Goal: Task Accomplishment & Management: Use online tool/utility

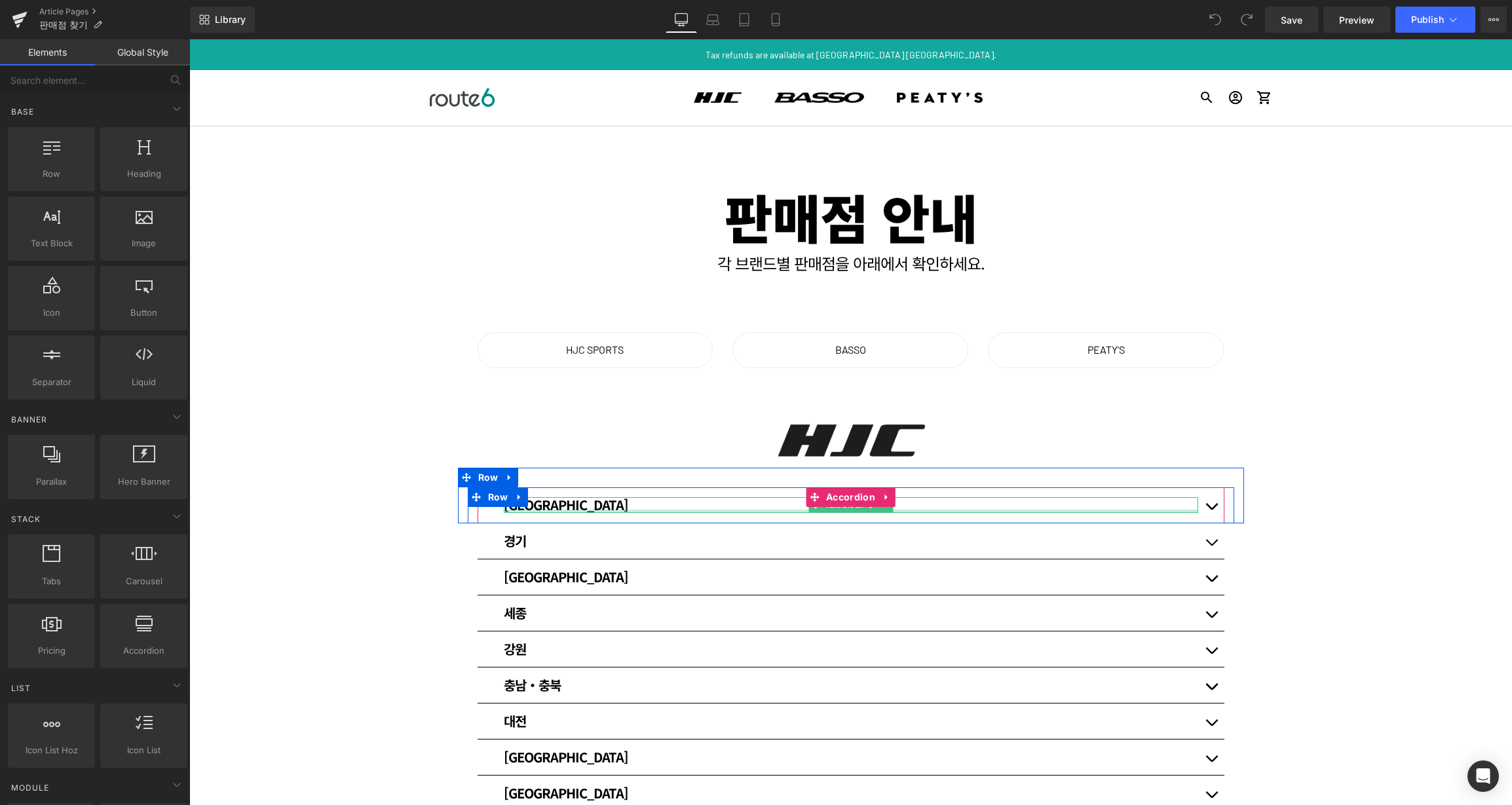
click at [1150, 511] on div at bounding box center [851, 512] width 694 height 3
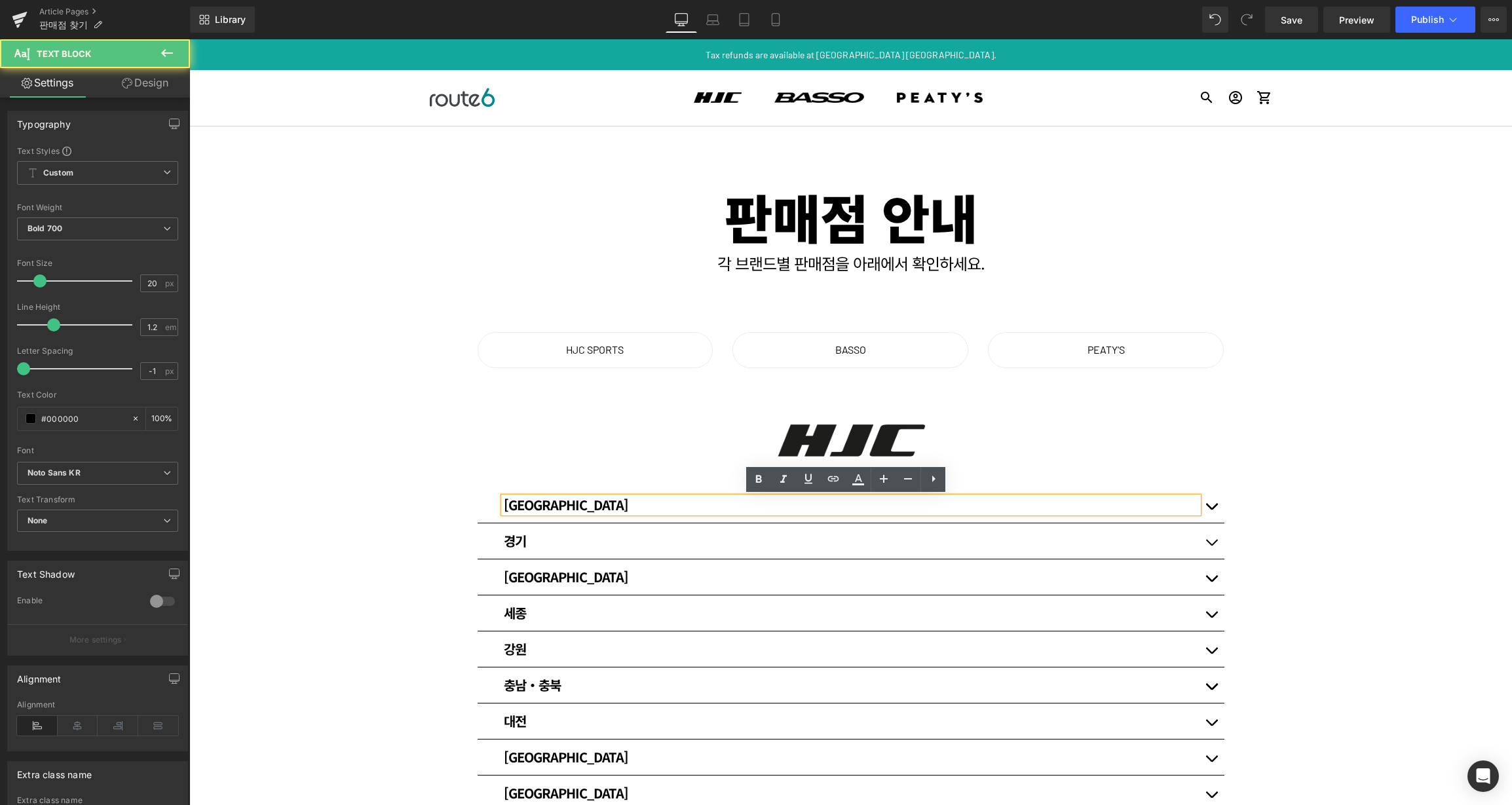
click at [1152, 505] on div "[GEOGRAPHIC_DATA]" at bounding box center [851, 505] width 694 height 15
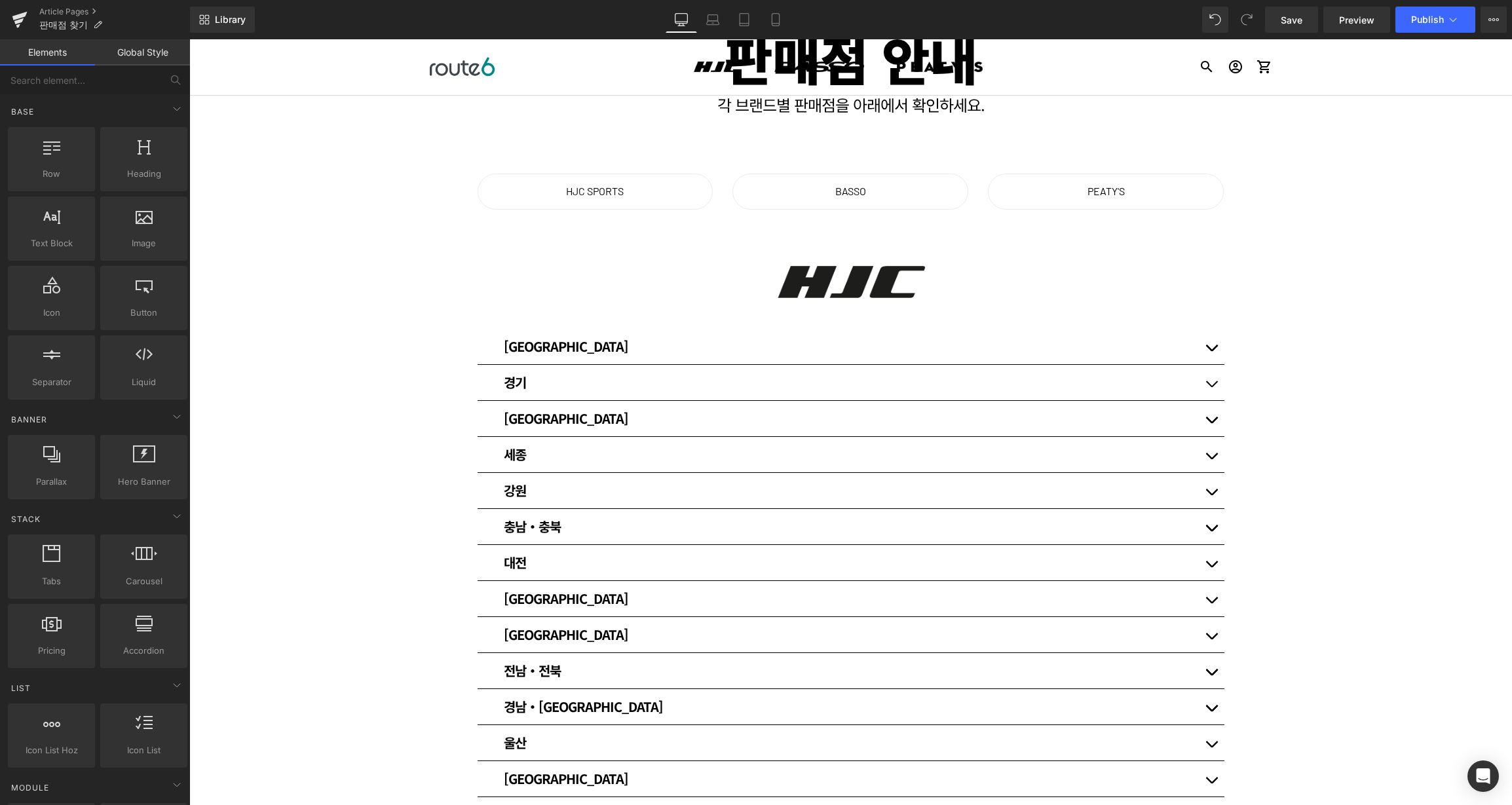
scroll to position [175, 0]
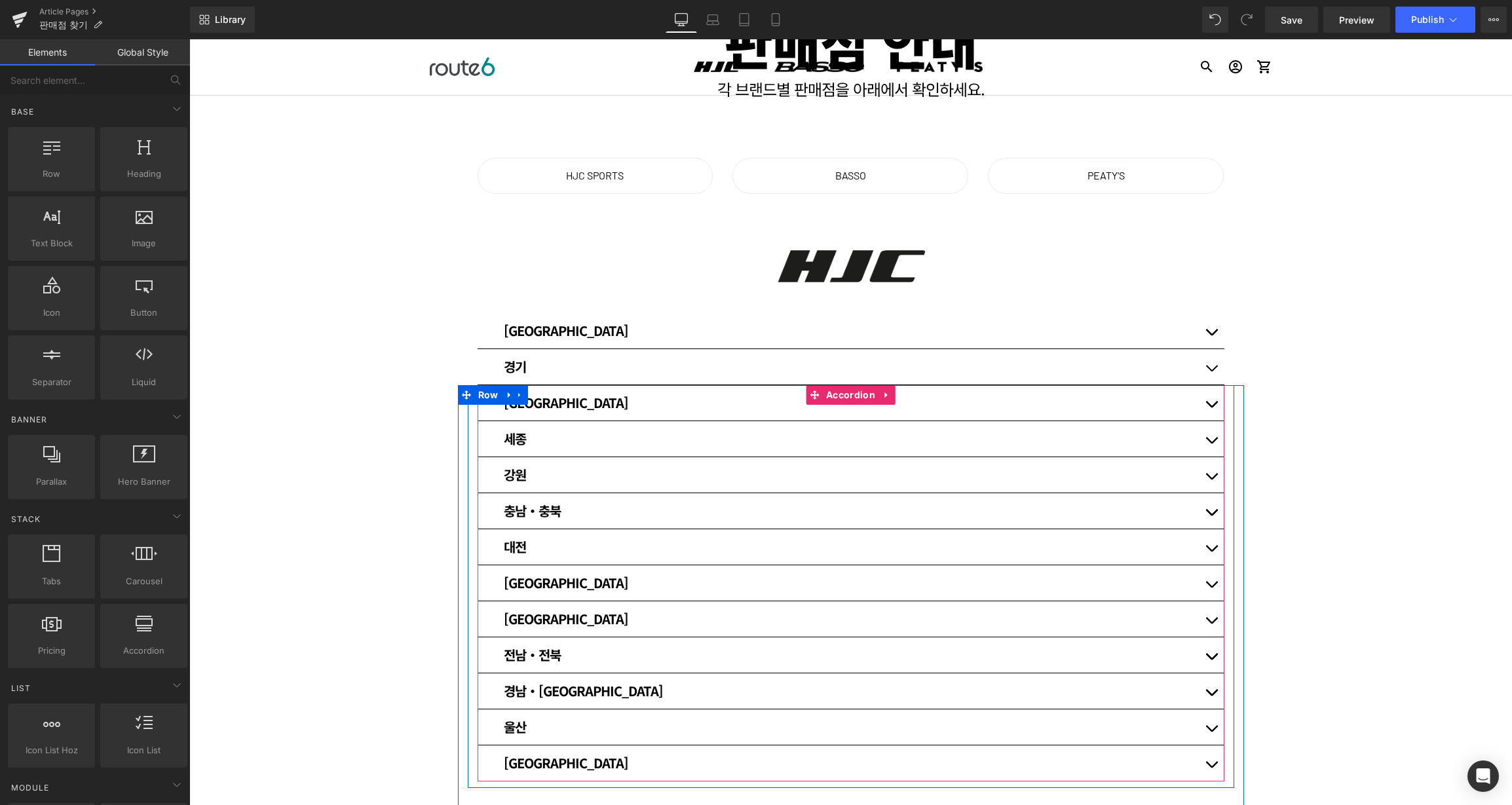
click at [1207, 581] on button "button" at bounding box center [1211, 583] width 27 height 35
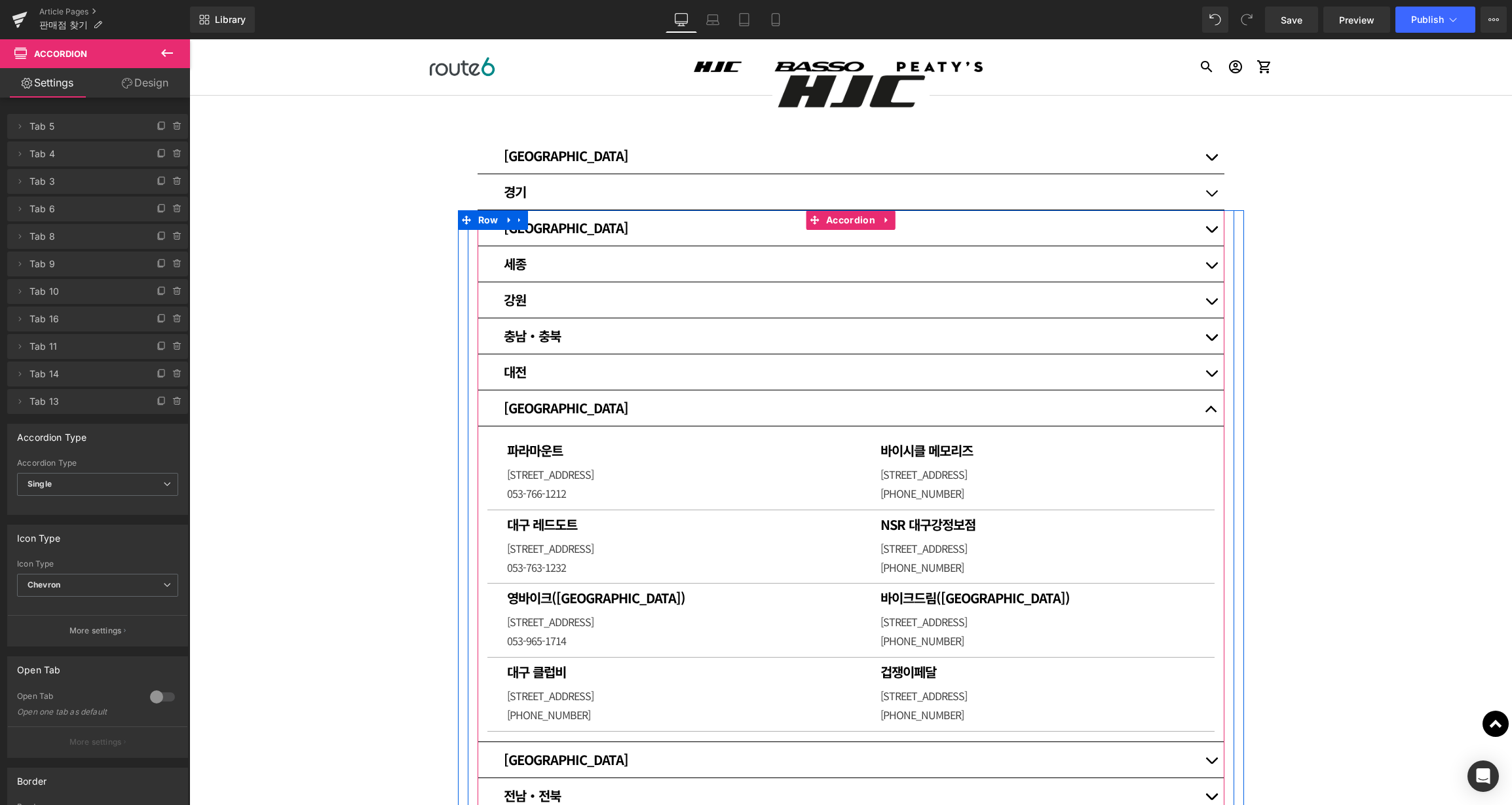
scroll to position [524, 0]
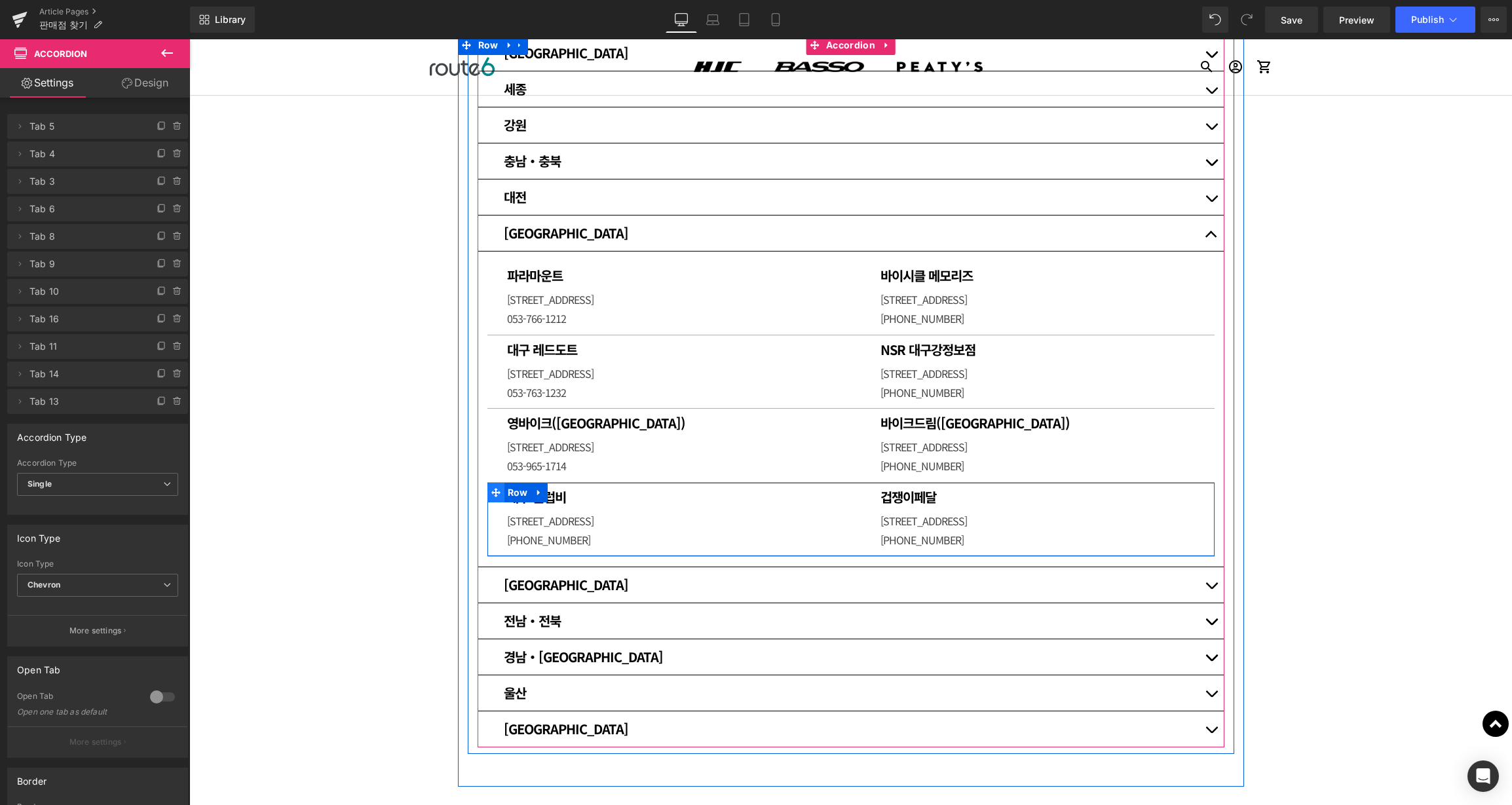
click at [491, 488] on icon at bounding box center [495, 493] width 9 height 9
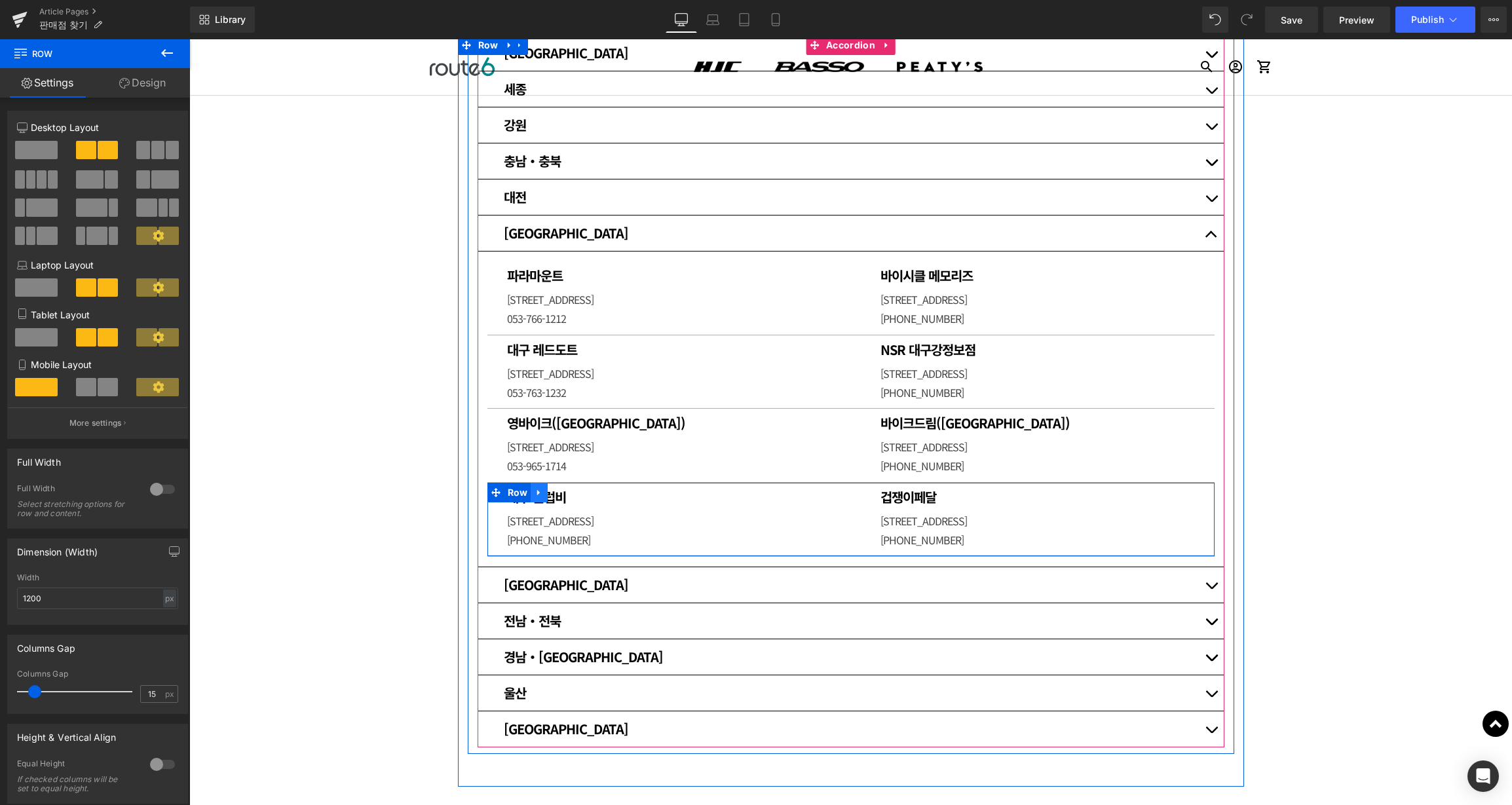
click at [540, 488] on link at bounding box center [539, 492] width 17 height 20
click at [556, 489] on link at bounding box center [556, 492] width 17 height 20
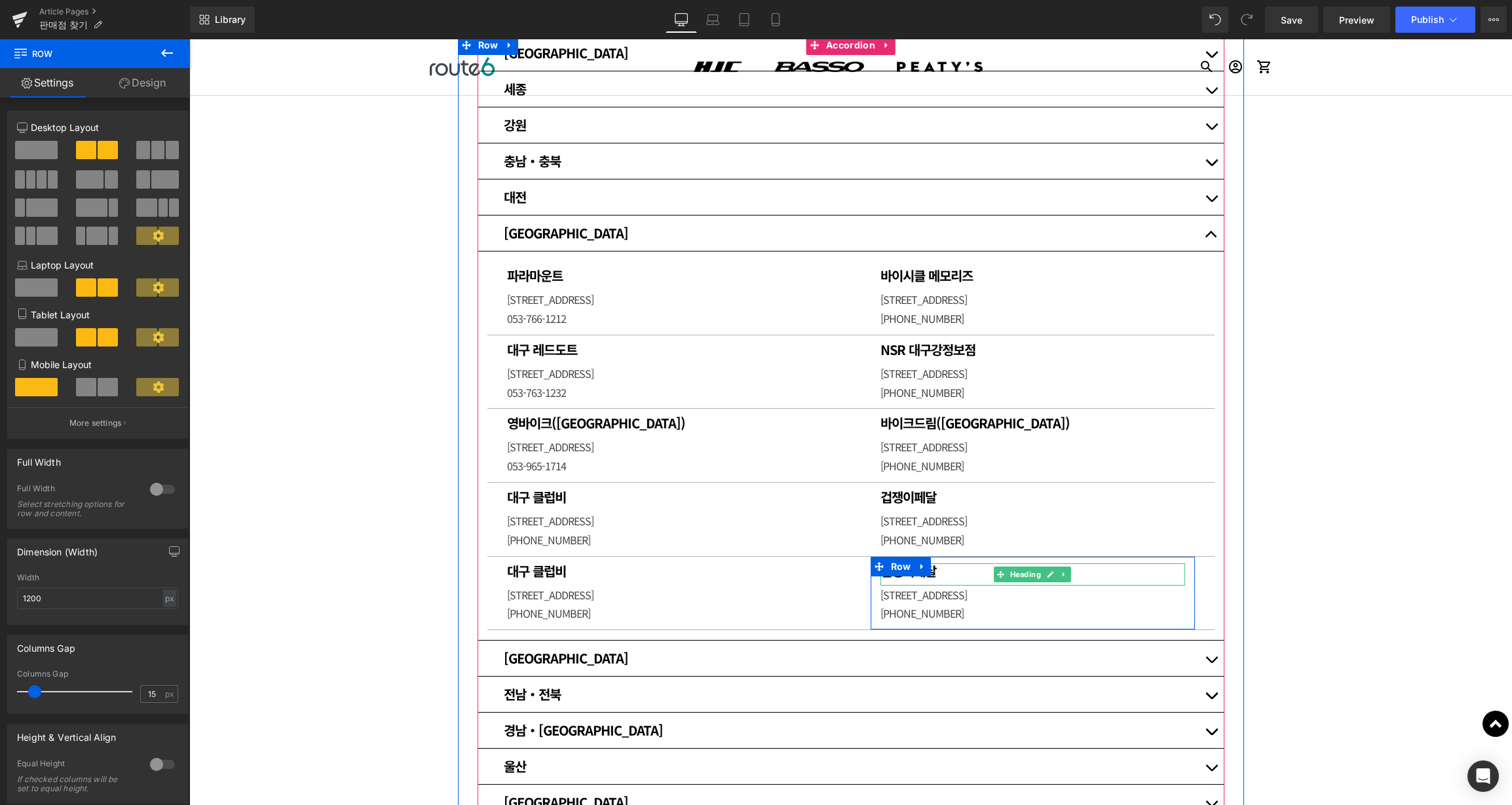
click at [951, 572] on h1 "겁쟁이페달" at bounding box center [1032, 571] width 304 height 15
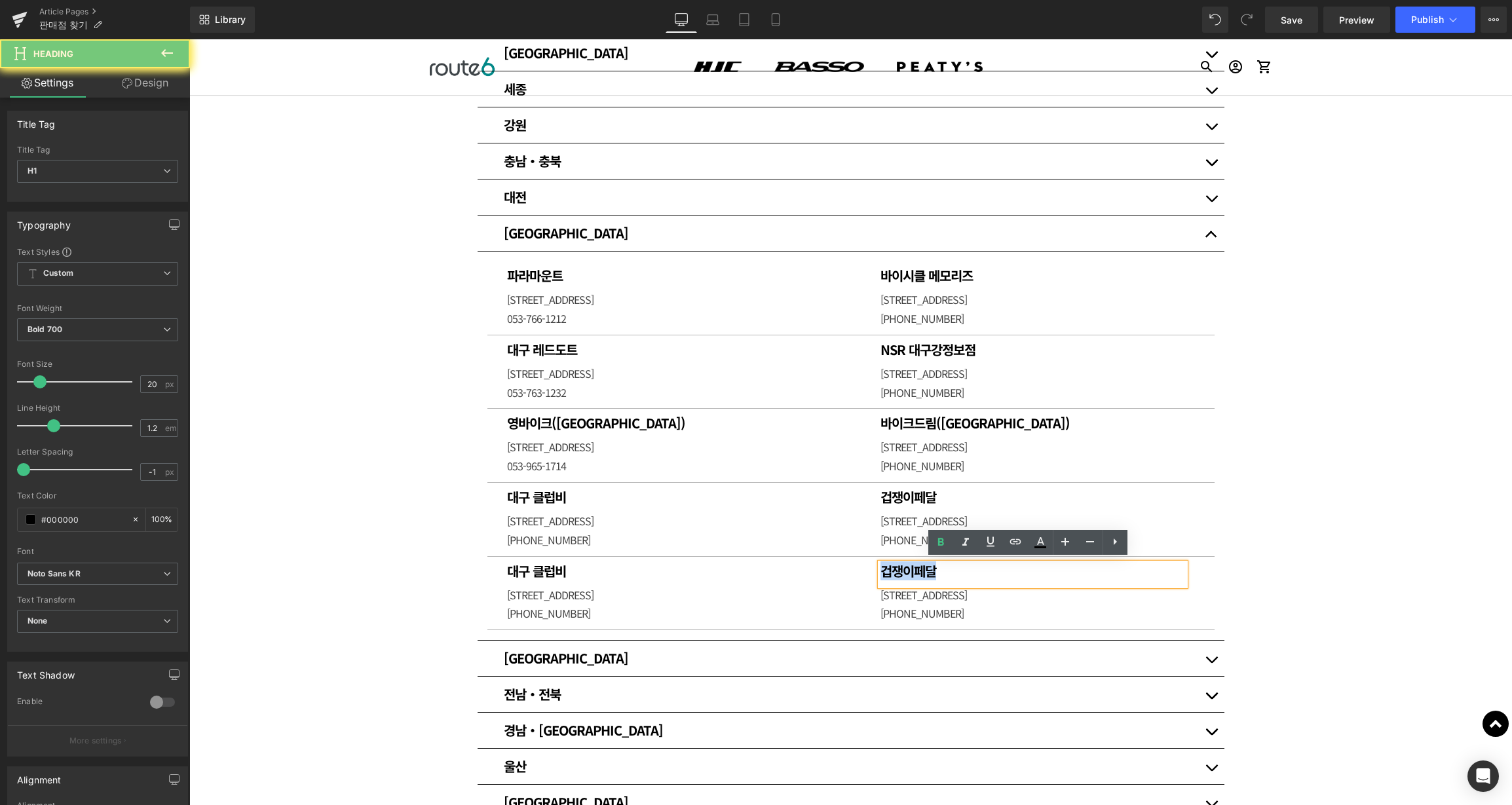
click at [951, 572] on h1 "겁쟁이페달" at bounding box center [1032, 571] width 304 height 15
click at [944, 606] on p "[PHONE_NUMBER]" at bounding box center [1032, 613] width 304 height 19
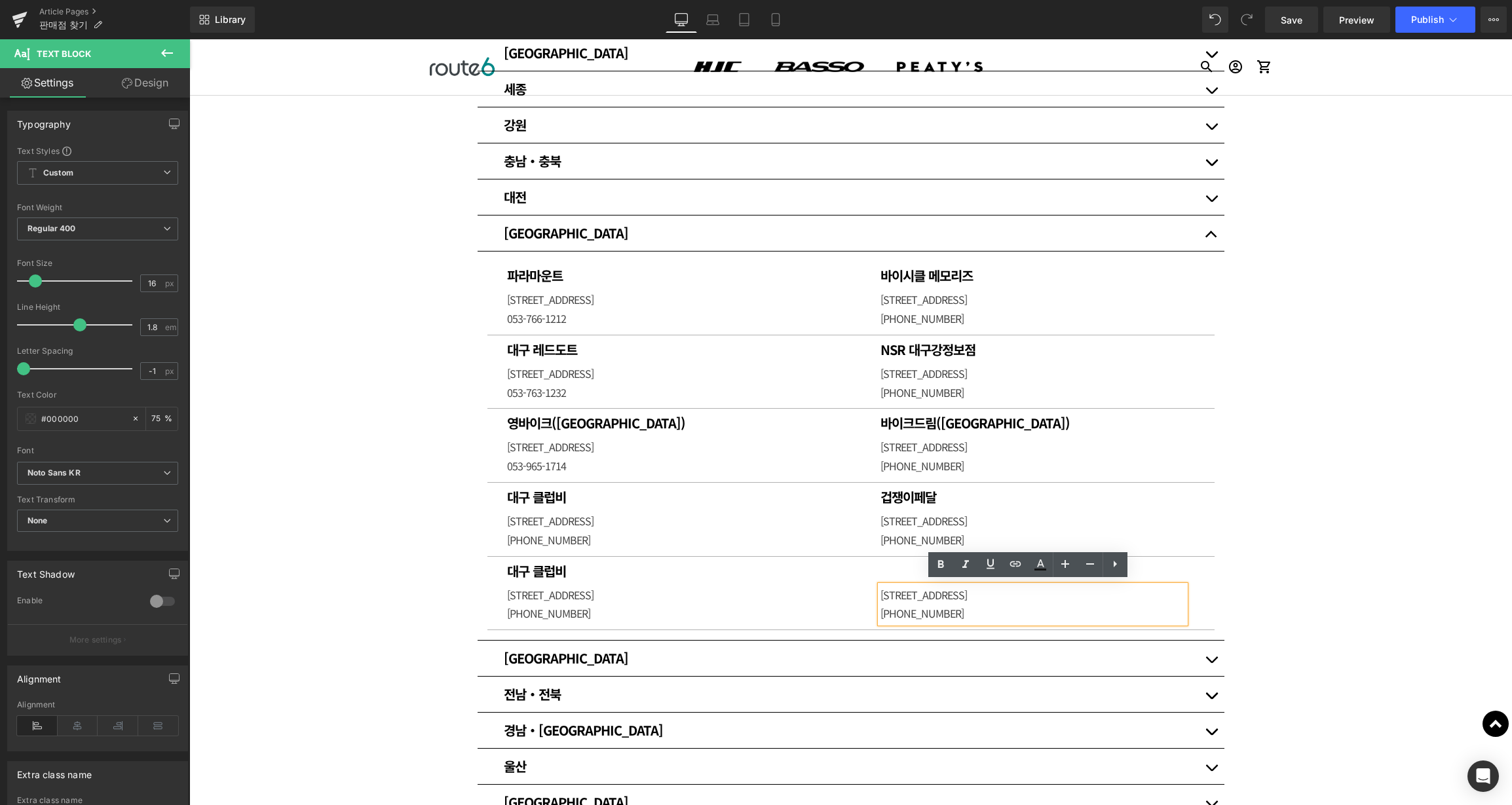
click at [944, 606] on p "[PHONE_NUMBER]" at bounding box center [1032, 613] width 304 height 19
drag, startPoint x: 964, startPoint y: 610, endPoint x: 794, endPoint y: 588, distance: 171.4
click at [794, 590] on div "대구 클럽비 Heading [STREET_ADDRESS] [PHONE_NUMBER] Text [GEOGRAPHIC_DATA][STREET_AD…" at bounding box center [851, 594] width 727 height 74
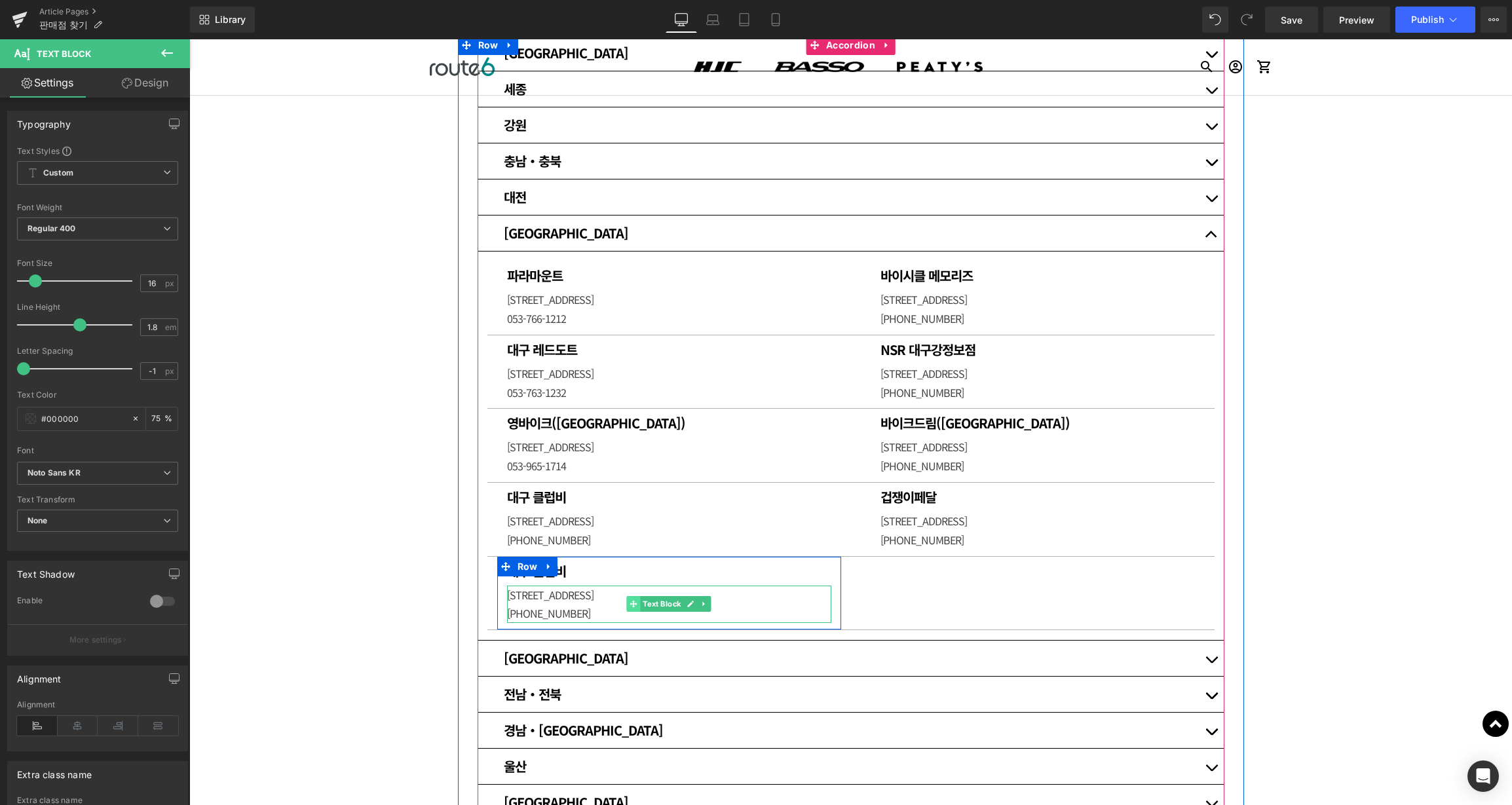
click at [627, 597] on span at bounding box center [634, 604] width 14 height 15
click at [601, 592] on p "[STREET_ADDRESS]" at bounding box center [669, 595] width 324 height 19
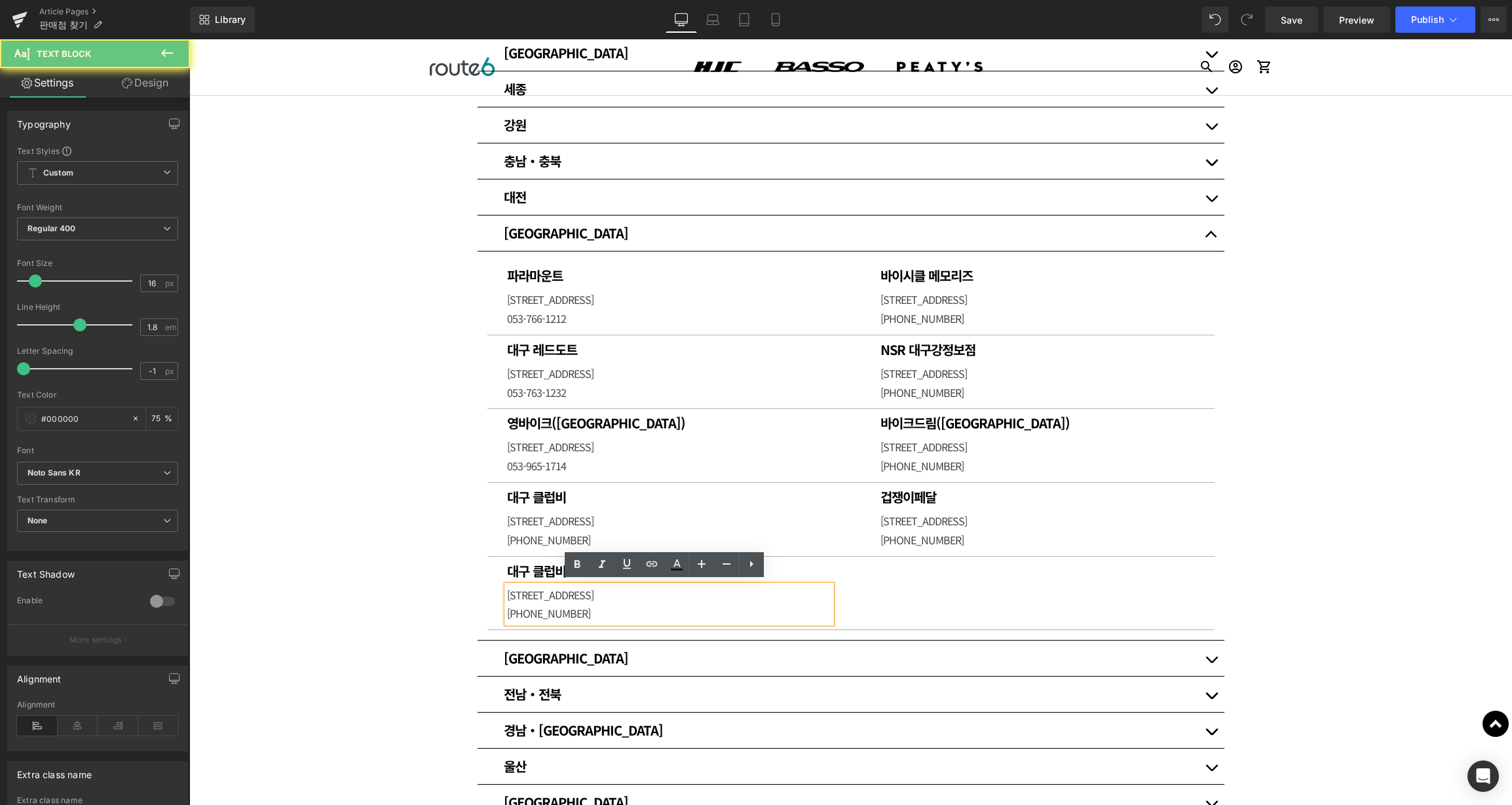
click at [582, 592] on p "[STREET_ADDRESS]" at bounding box center [669, 595] width 324 height 19
paste div
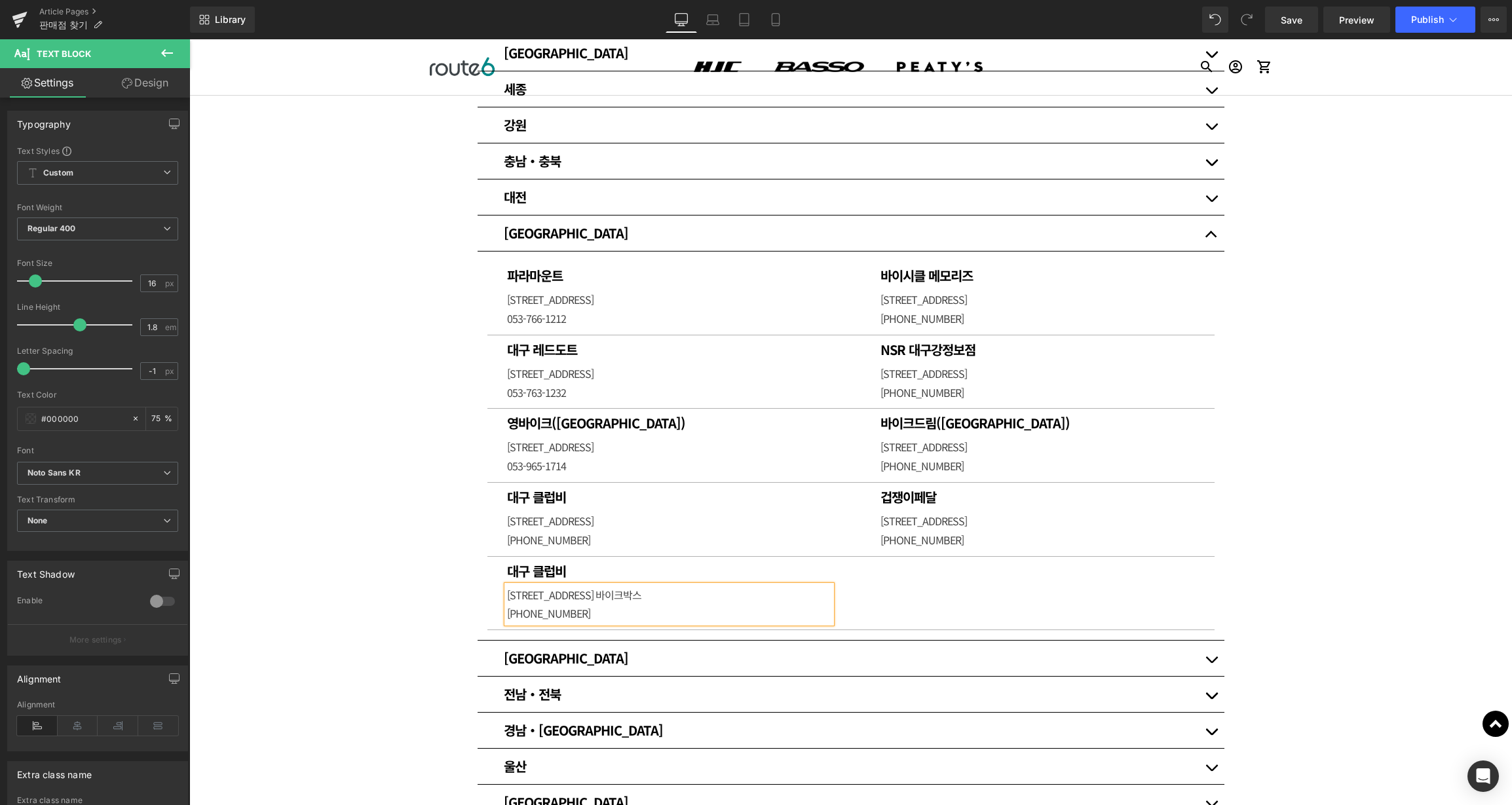
click at [533, 613] on span "[PHONE_NUMBER]" at bounding box center [548, 613] width 83 height 15
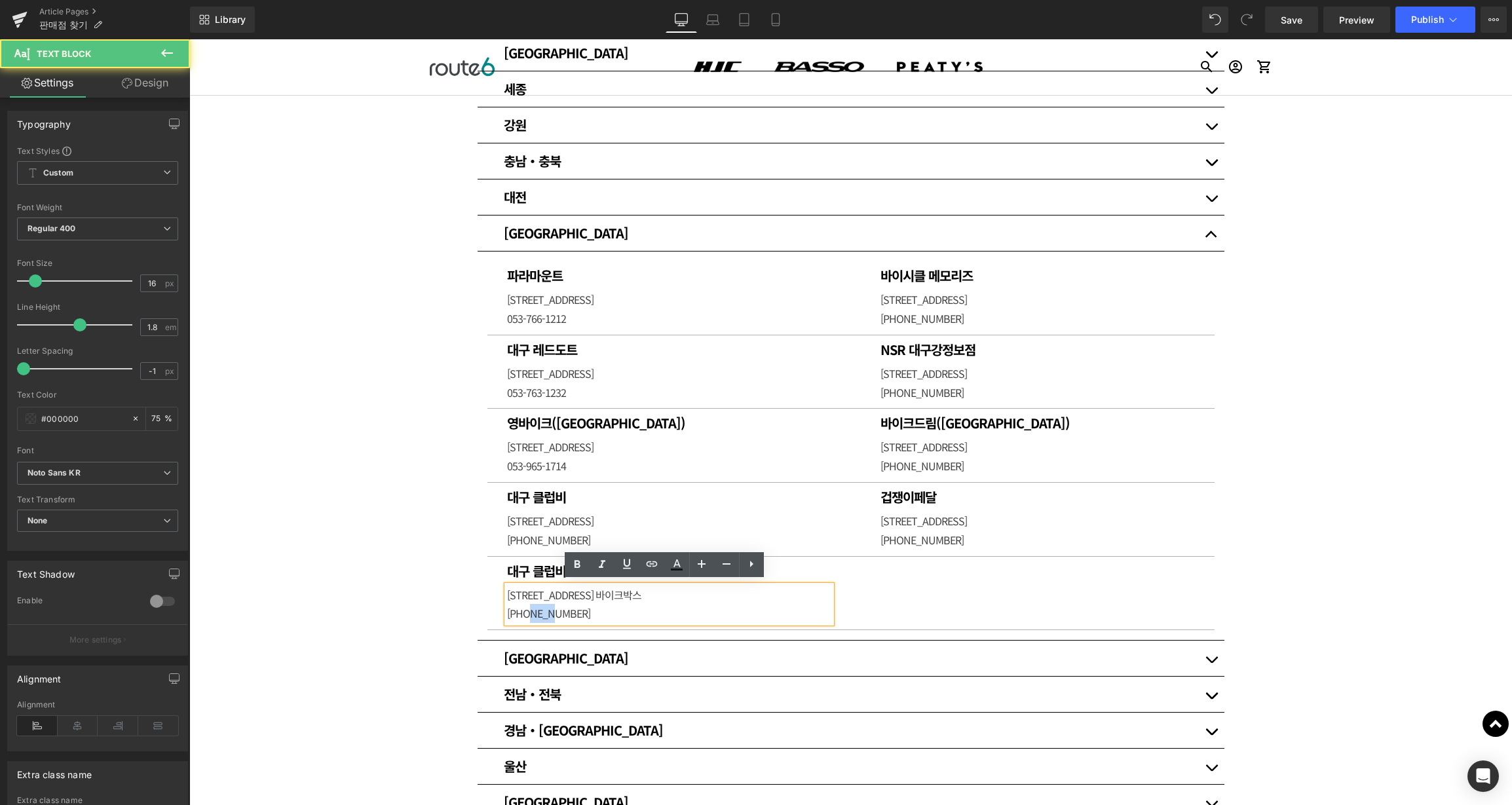
click at [533, 613] on span "[PHONE_NUMBER]" at bounding box center [548, 613] width 83 height 15
drag, startPoint x: 542, startPoint y: 518, endPoint x: 431, endPoint y: 524, distance: 111.2
click at [431, 524] on div "판매점 안내 Heading 각 브랜드별 판매점을 아래에서 확인하세요. Heading Row Row HJC SPORTS Button BASSO …" at bounding box center [850, 624] width 1322 height 2046
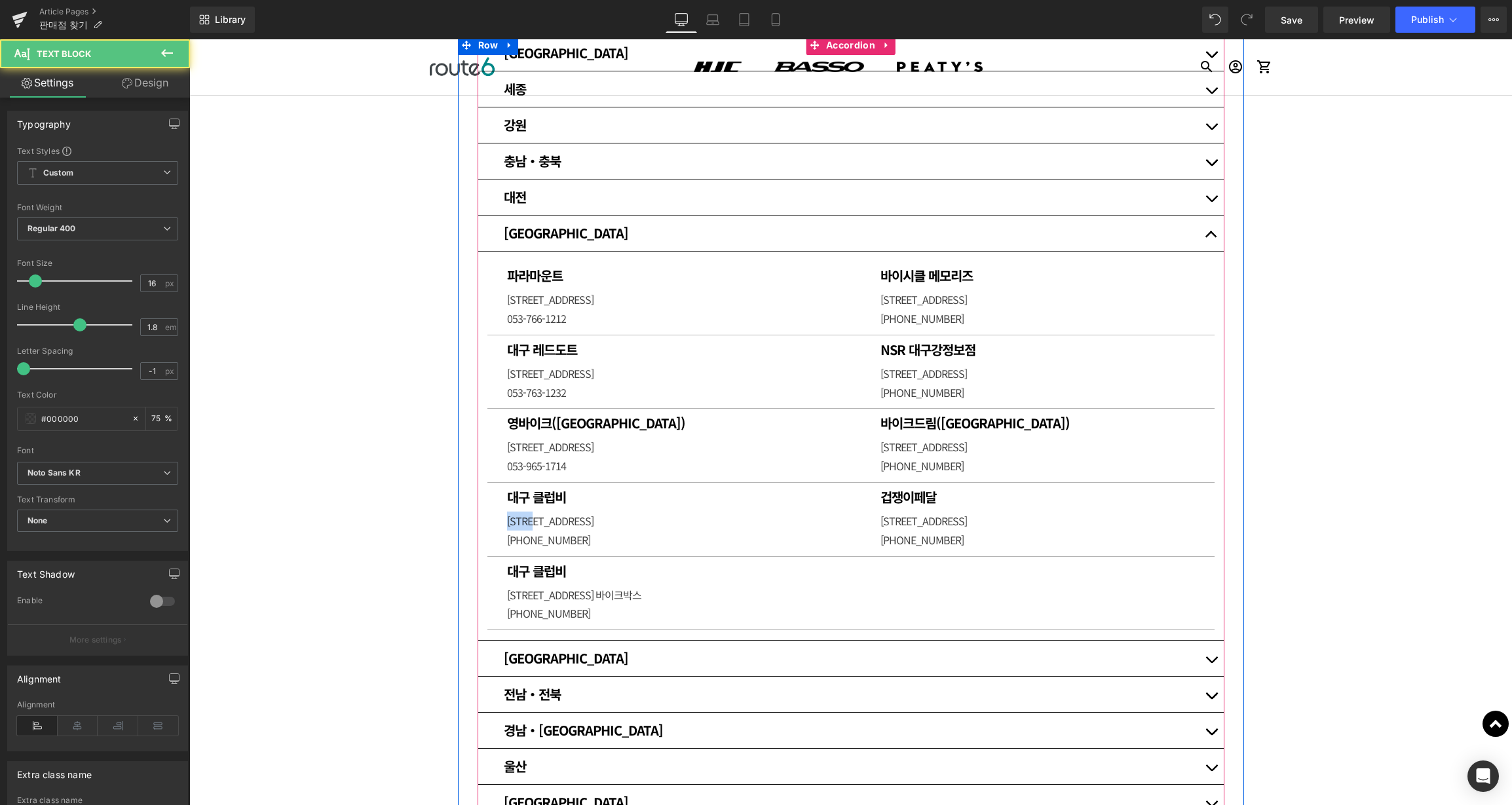
copy p "[GEOGRAPHIC_DATA]"
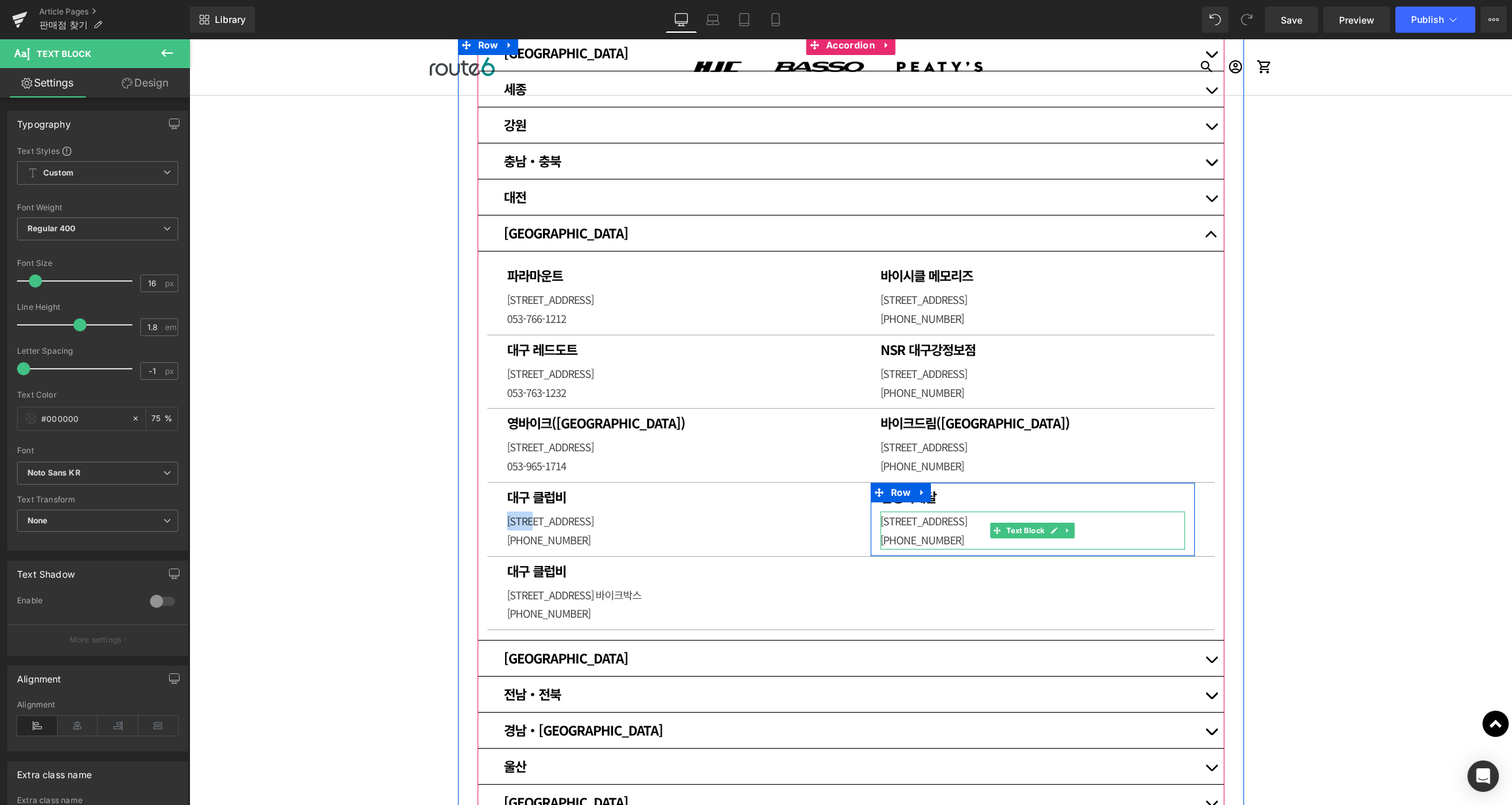
drag, startPoint x: 891, startPoint y: 519, endPoint x: 799, endPoint y: 522, distance: 92.0
click at [799, 522] on div "대구 클럽비 Heading [STREET_ADDRESS] [PHONE_NUMBER] Text Block Row 겁쟁이페달 Heading [ST…" at bounding box center [851, 519] width 727 height 74
click at [871, 524] on div "겁쟁이페달 Heading [STREET_ADDRESS] [PHONE_NUMBER] Text Block" at bounding box center [1032, 519] width 324 height 60
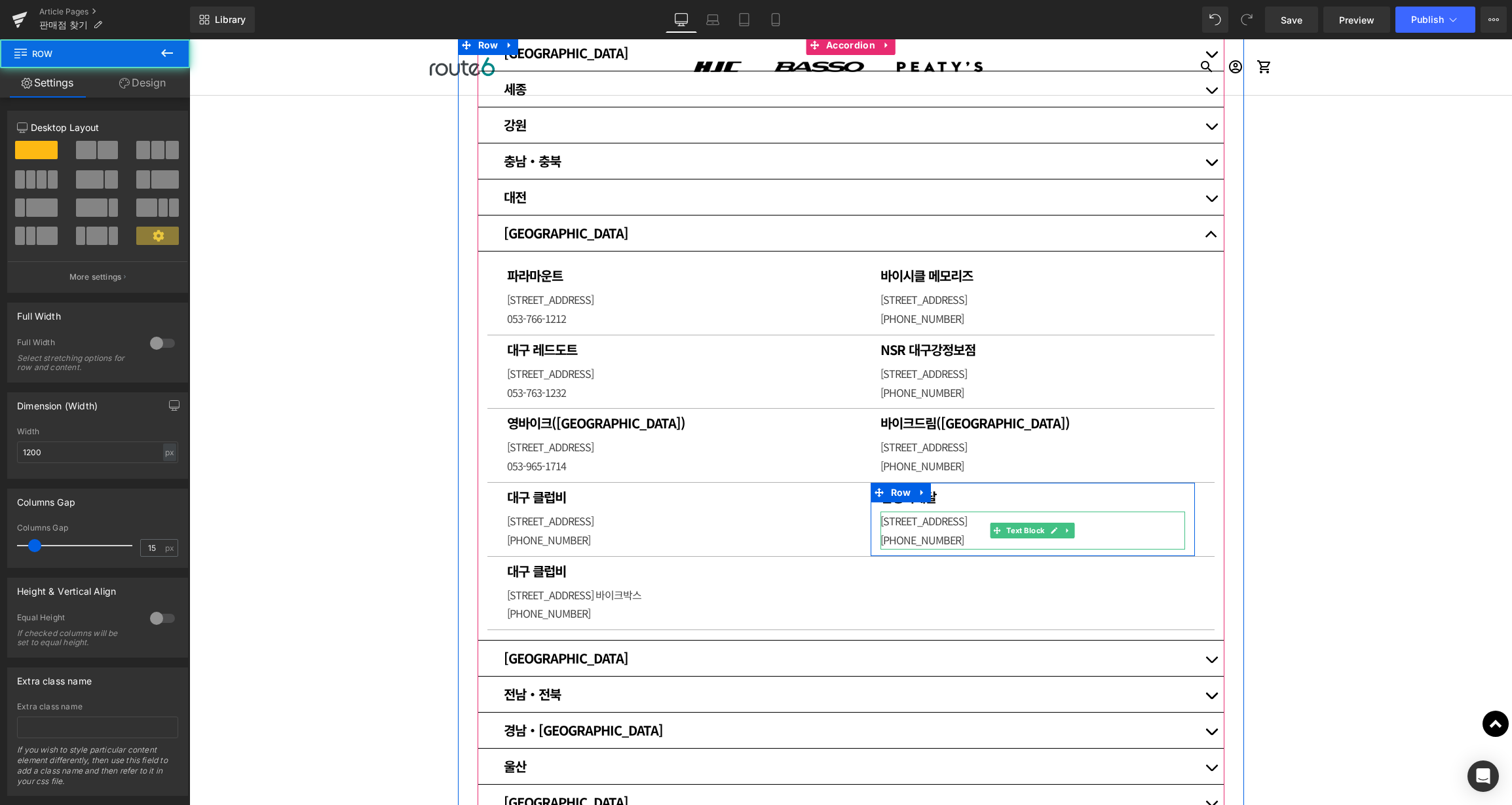
click at [880, 518] on span "[STREET_ADDRESS]" at bounding box center [923, 521] width 86 height 15
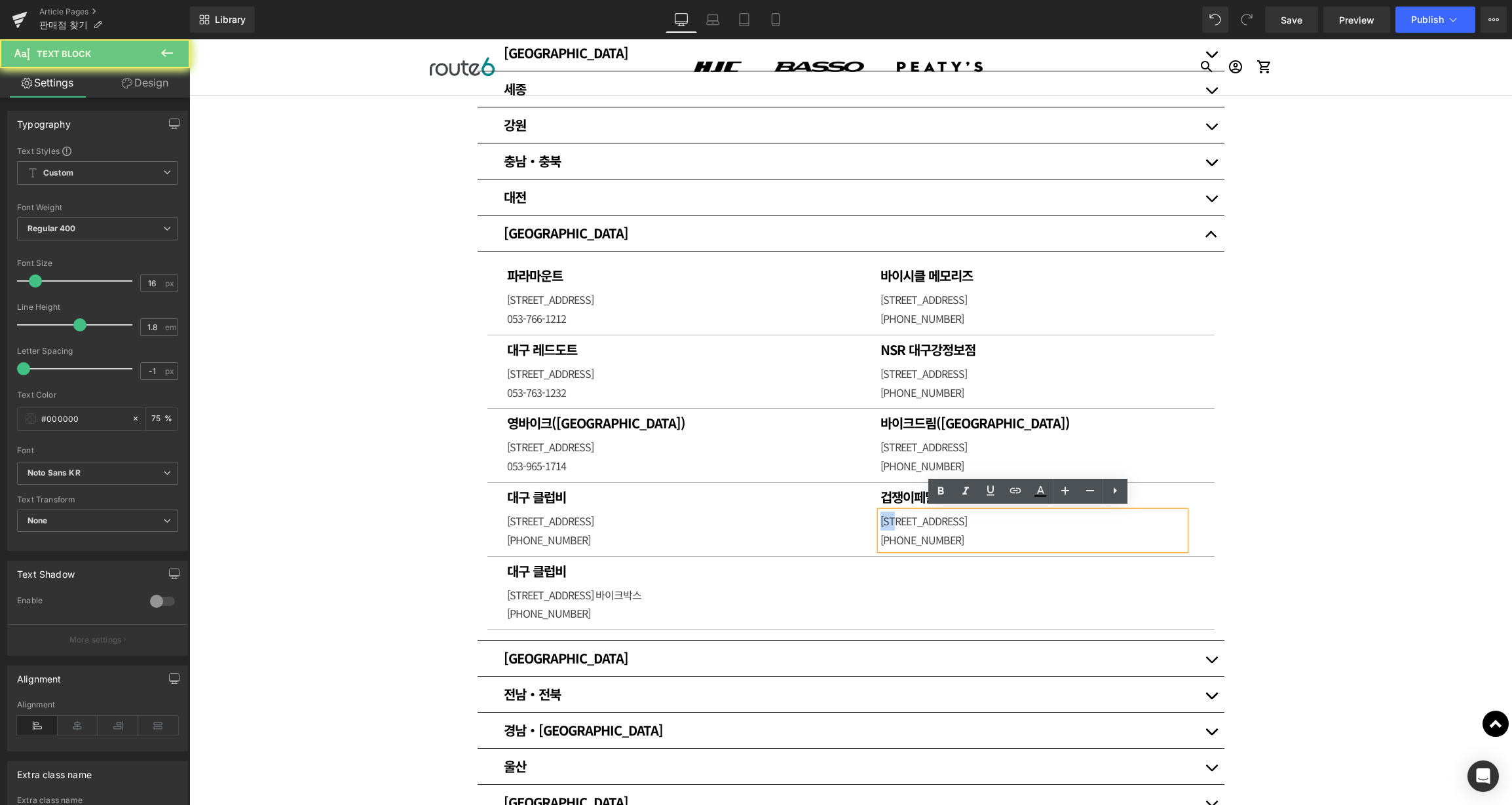
click at [880, 518] on span "[STREET_ADDRESS]" at bounding box center [923, 521] width 86 height 15
click at [883, 518] on span "[STREET_ADDRESS]" at bounding box center [923, 521] width 86 height 15
drag, startPoint x: 889, startPoint y: 518, endPoint x: 867, endPoint y: 521, distance: 22.2
click at [871, 521] on div "겁쟁이페달 Heading [STREET_ADDRESS] [PHONE_NUMBER] Text Block" at bounding box center [1032, 519] width 324 height 60
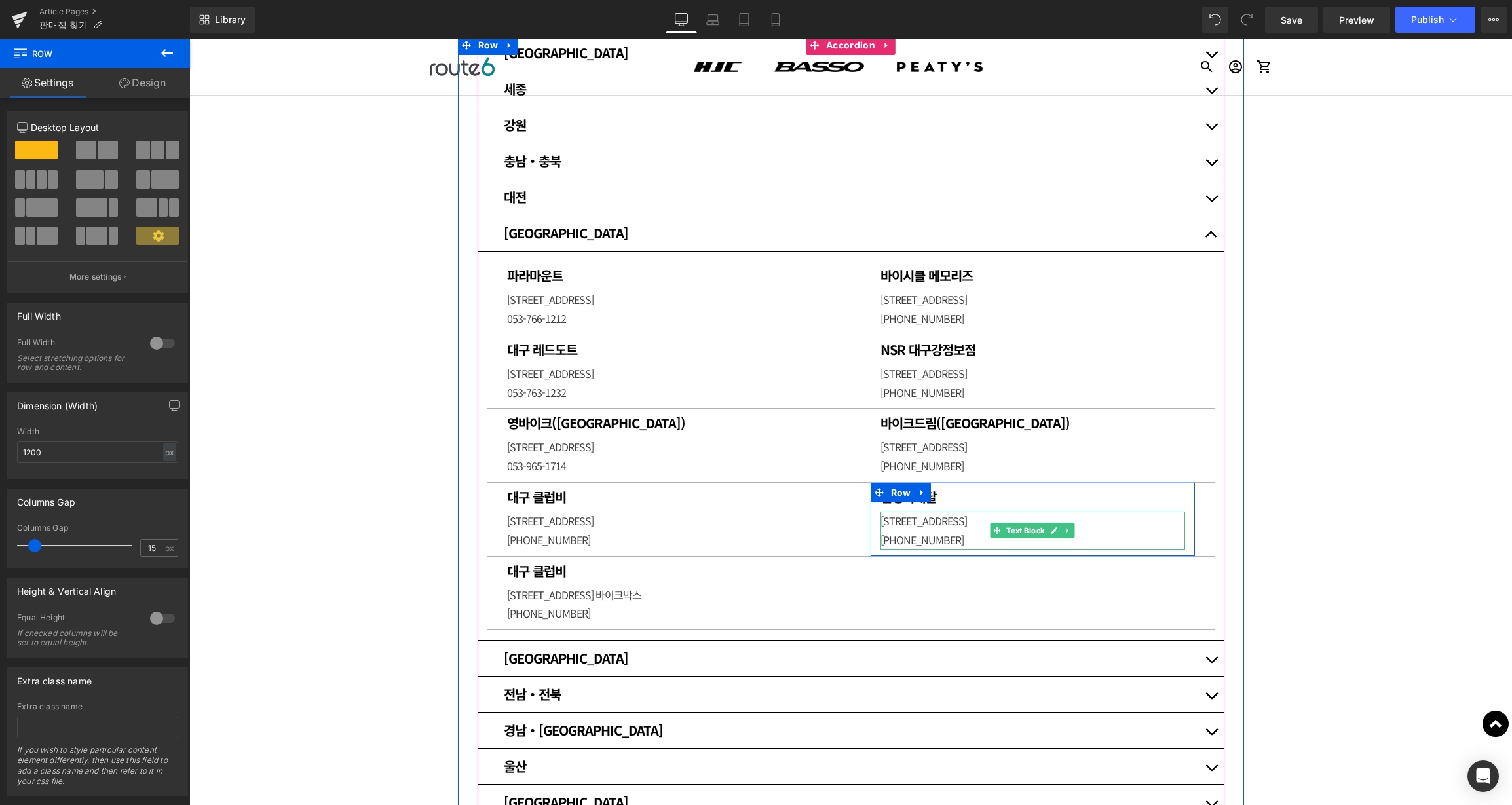
click at [891, 522] on span "[STREET_ADDRESS]" at bounding box center [923, 521] width 86 height 15
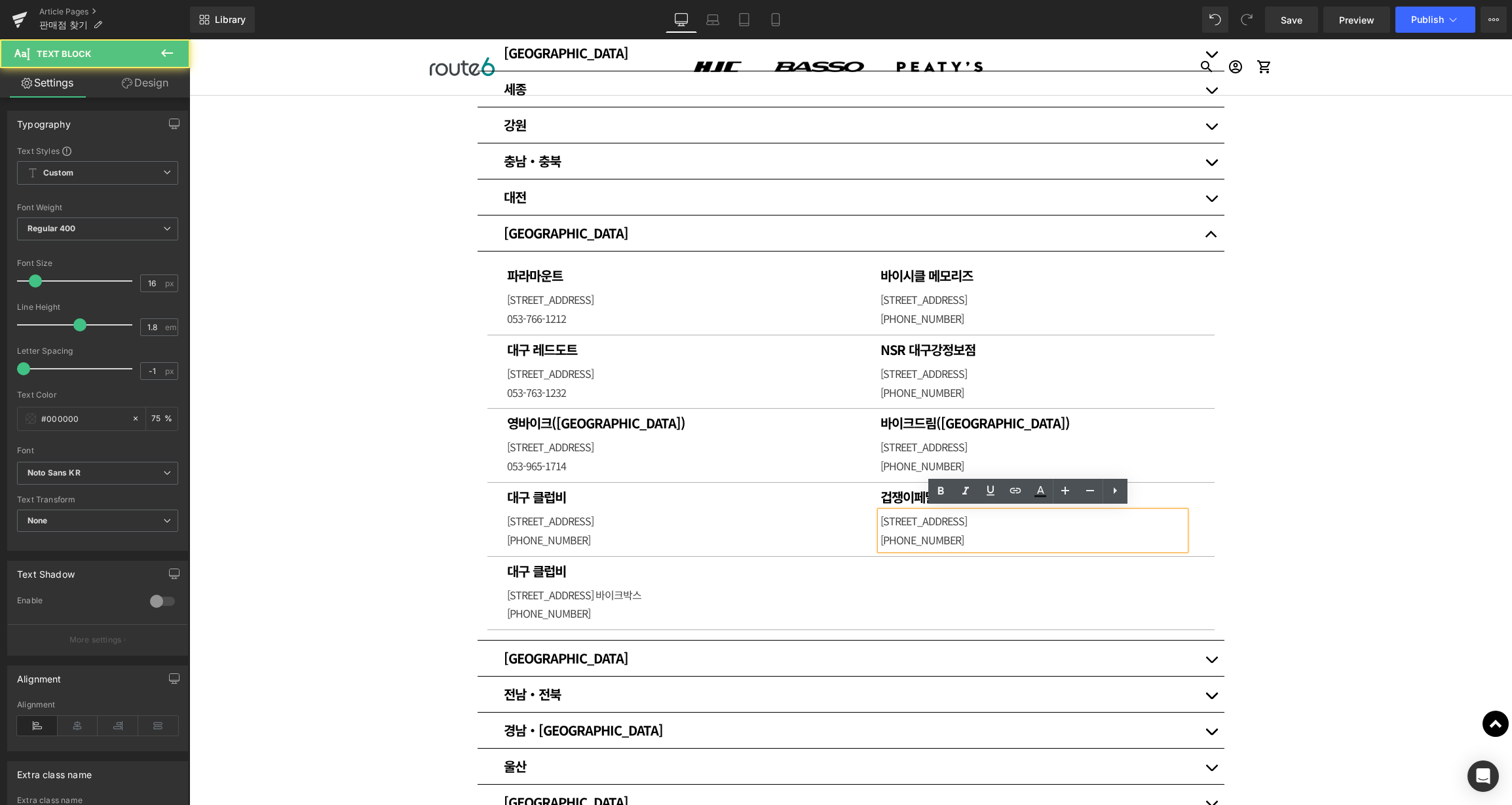
click at [883, 518] on span "[STREET_ADDRESS]" at bounding box center [923, 521] width 86 height 15
click at [890, 518] on span "[STREET_ADDRESS]" at bounding box center [923, 521] width 86 height 15
drag, startPoint x: 894, startPoint y: 518, endPoint x: 875, endPoint y: 519, distance: 19.0
click at [880, 519] on span "[STREET_ADDRESS]" at bounding box center [923, 521] width 86 height 15
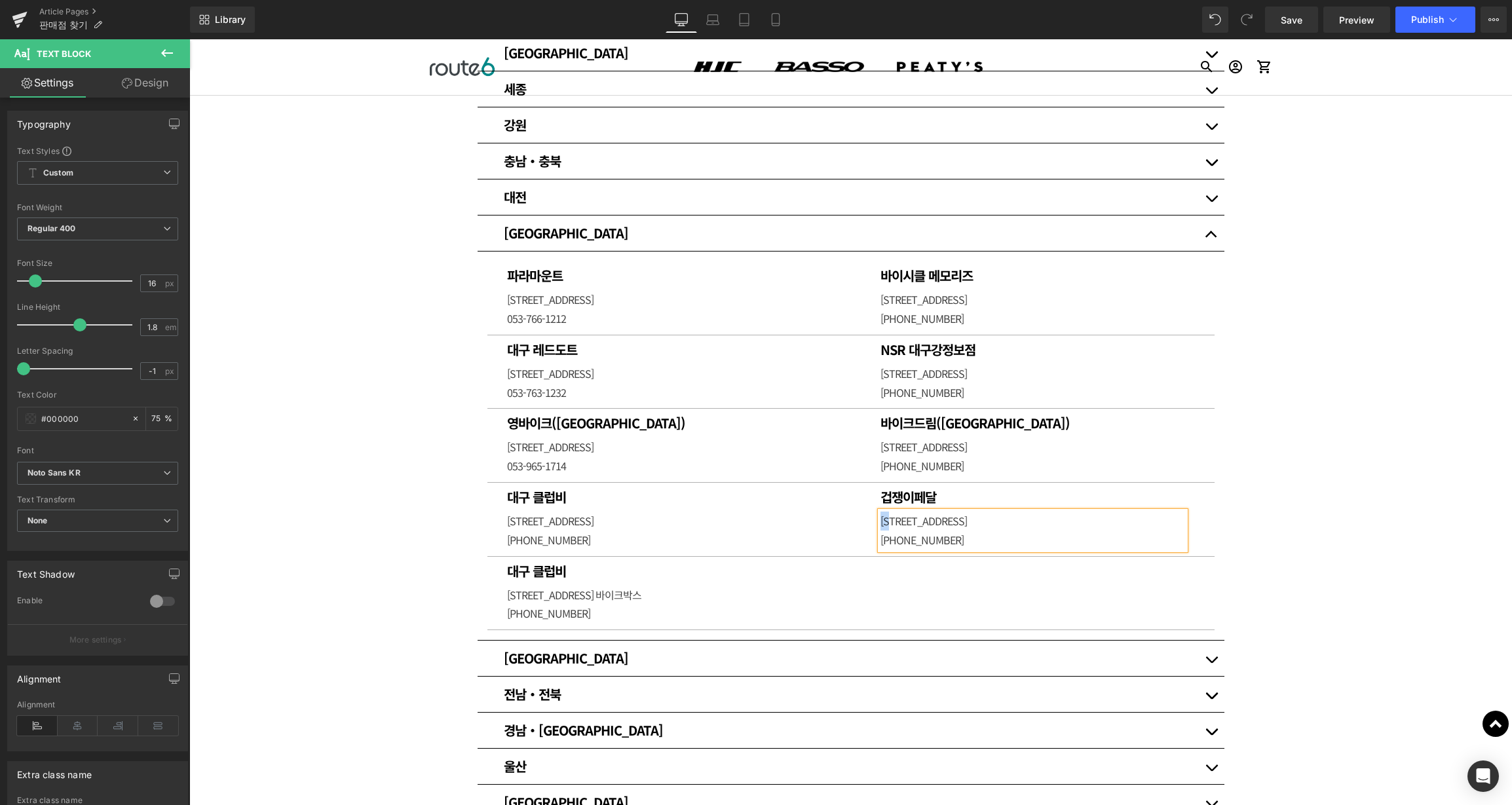
paste div
click at [510, 595] on span "[STREET_ADDRESS] 바이크박스" at bounding box center [574, 595] width 134 height 15
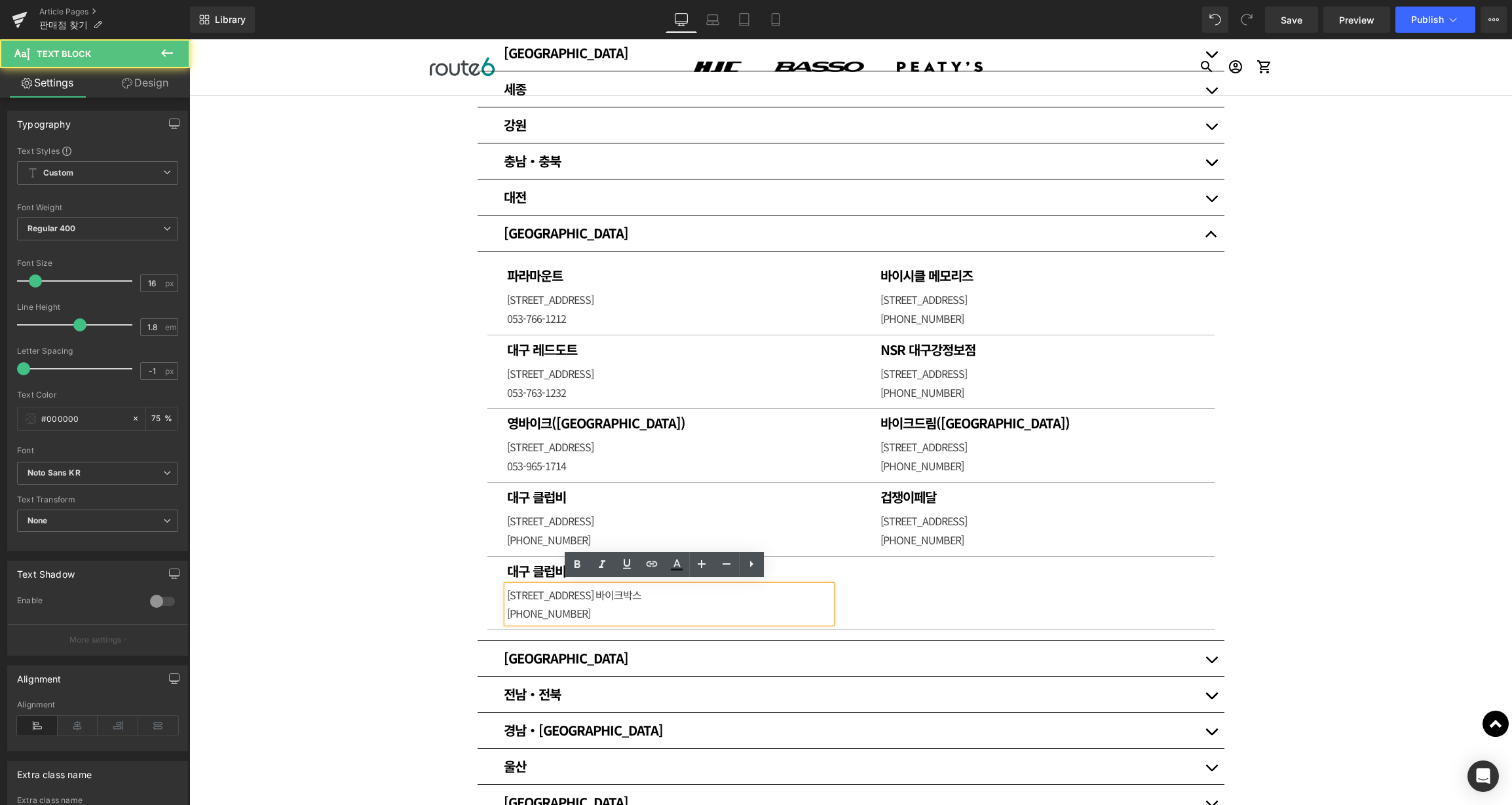
click at [511, 592] on span "[STREET_ADDRESS] 바이크박스" at bounding box center [574, 595] width 134 height 15
click at [513, 592] on span "[STREET_ADDRESS] 바이크박스" at bounding box center [574, 595] width 134 height 15
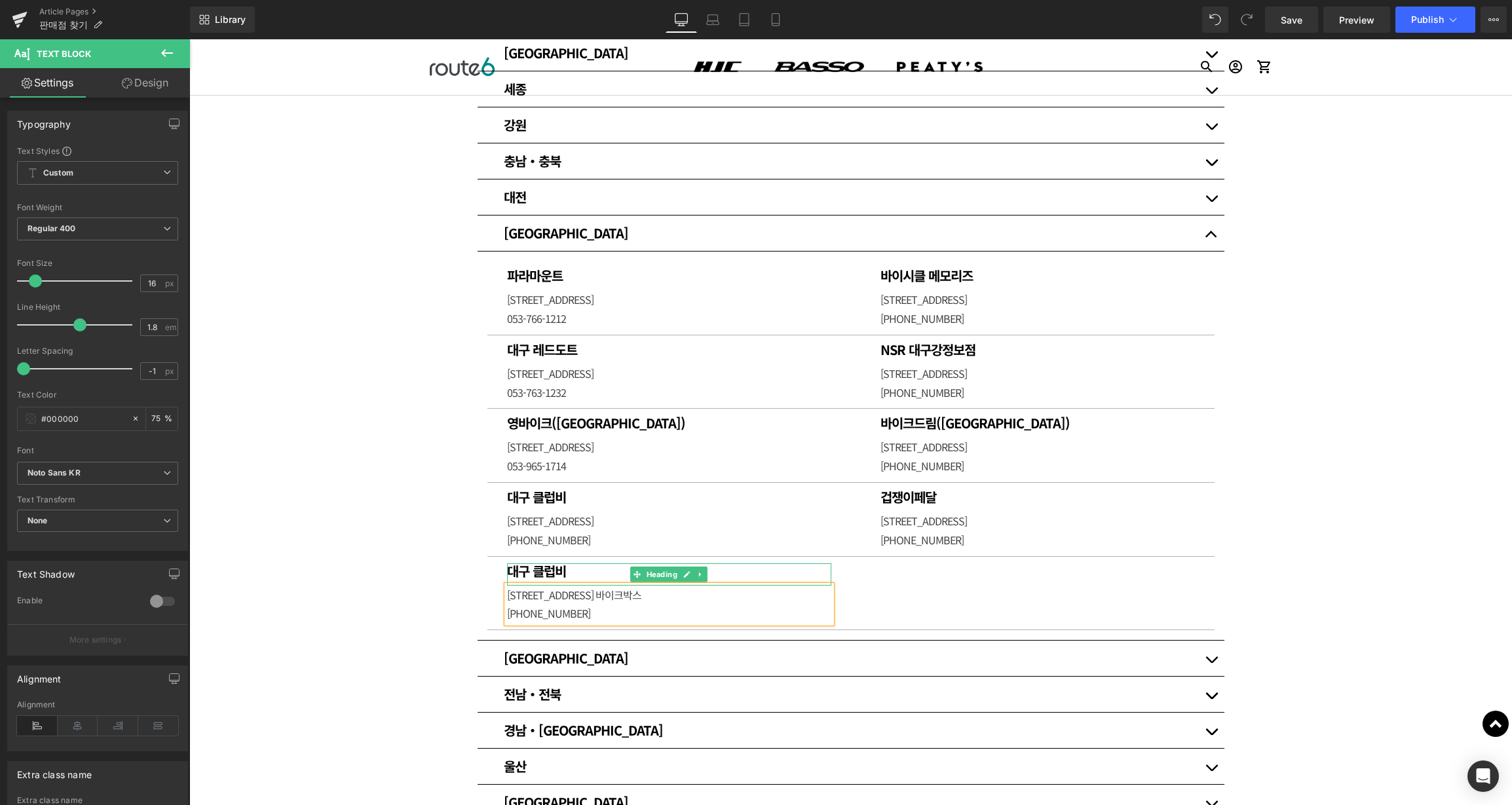
click at [554, 570] on h1 "대구 클럽비" at bounding box center [669, 571] width 324 height 15
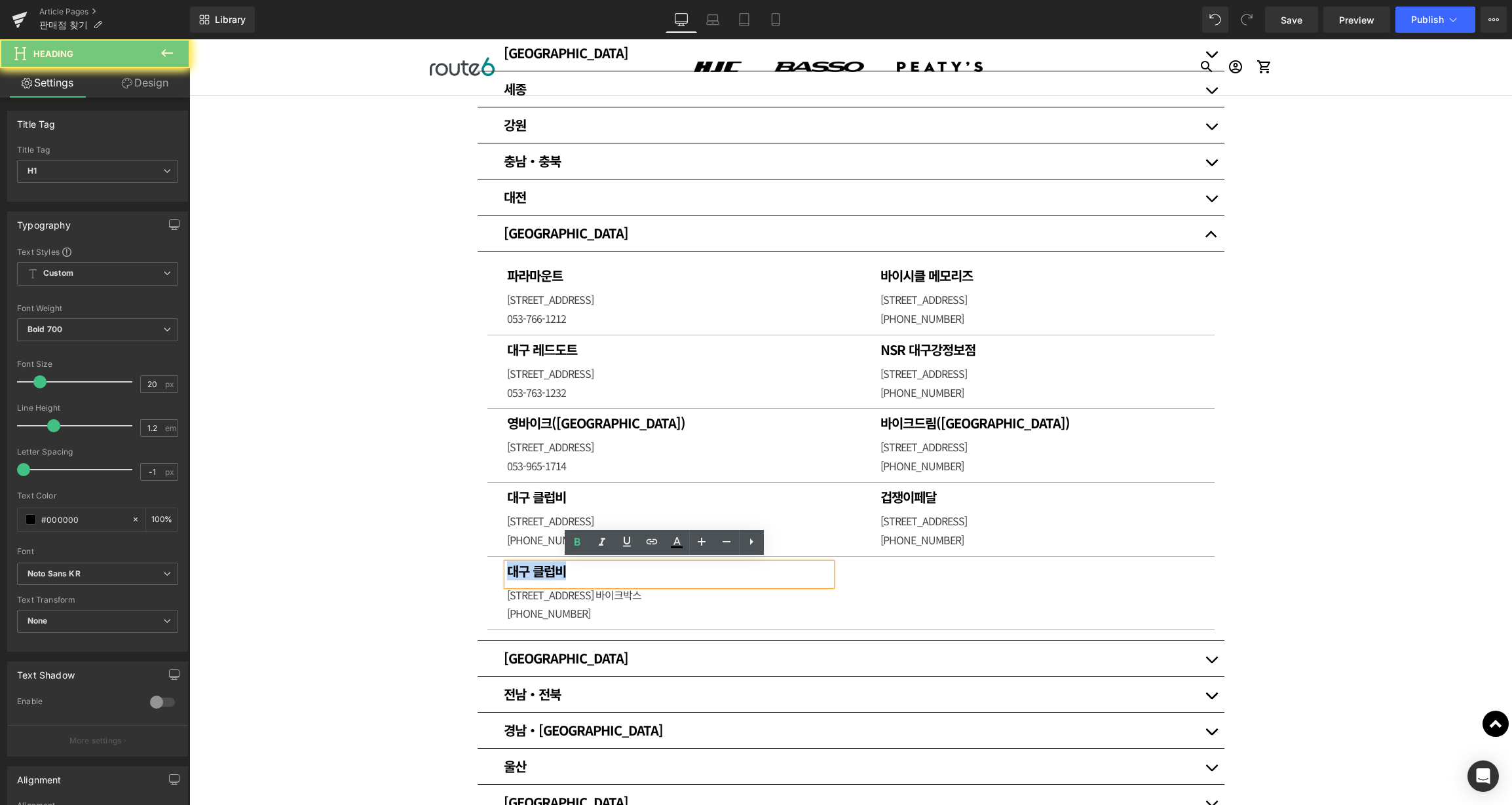
click at [554, 570] on h1 "대구 클럽비" at bounding box center [669, 571] width 324 height 15
paste div
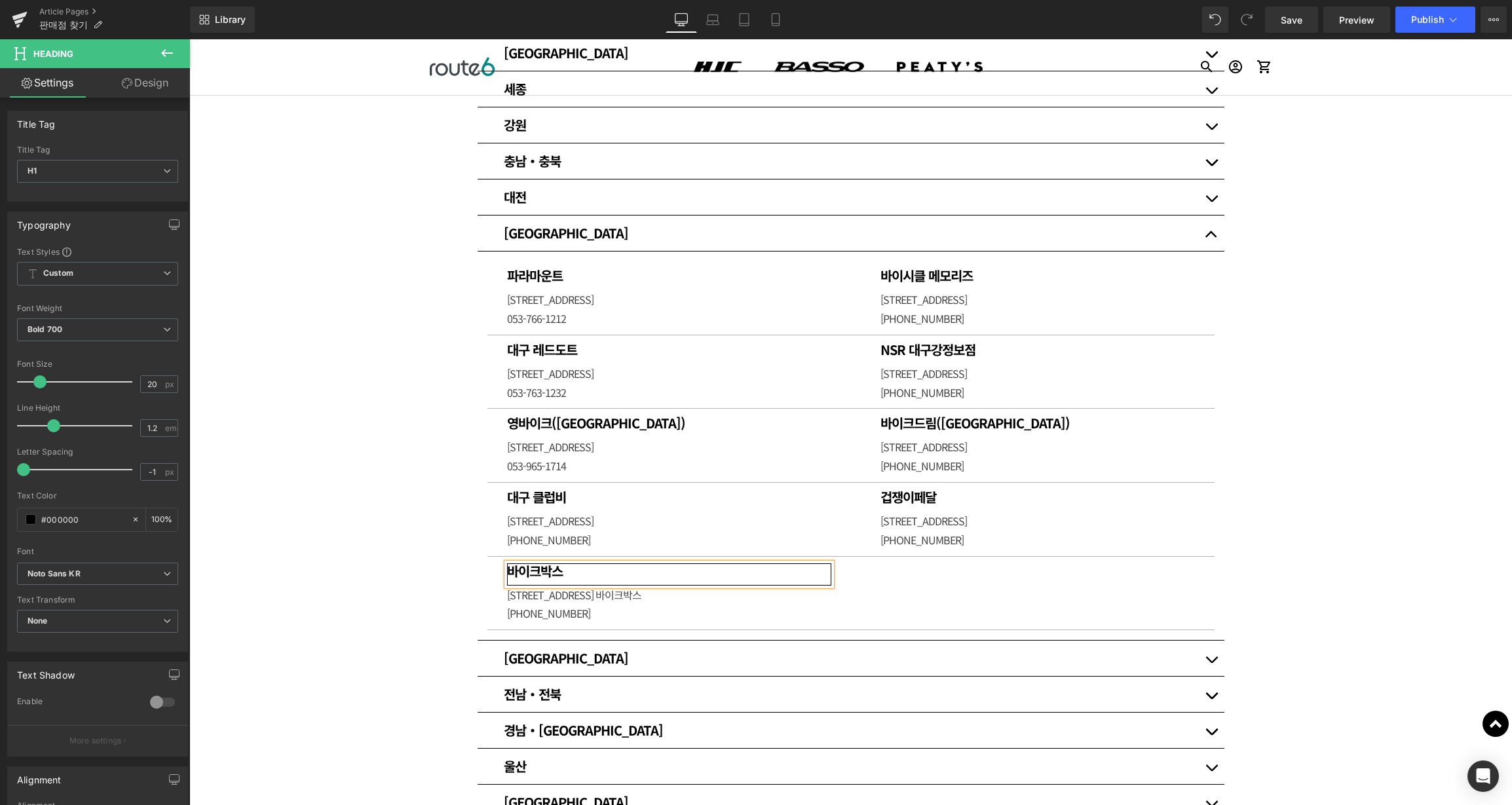
click at [1417, 493] on div "판매점 안내 Heading 각 브랜드별 판매점을 아래에서 확인하세요. Heading Row Row HJC SPORTS Button BASSO …" at bounding box center [850, 624] width 1322 height 2046
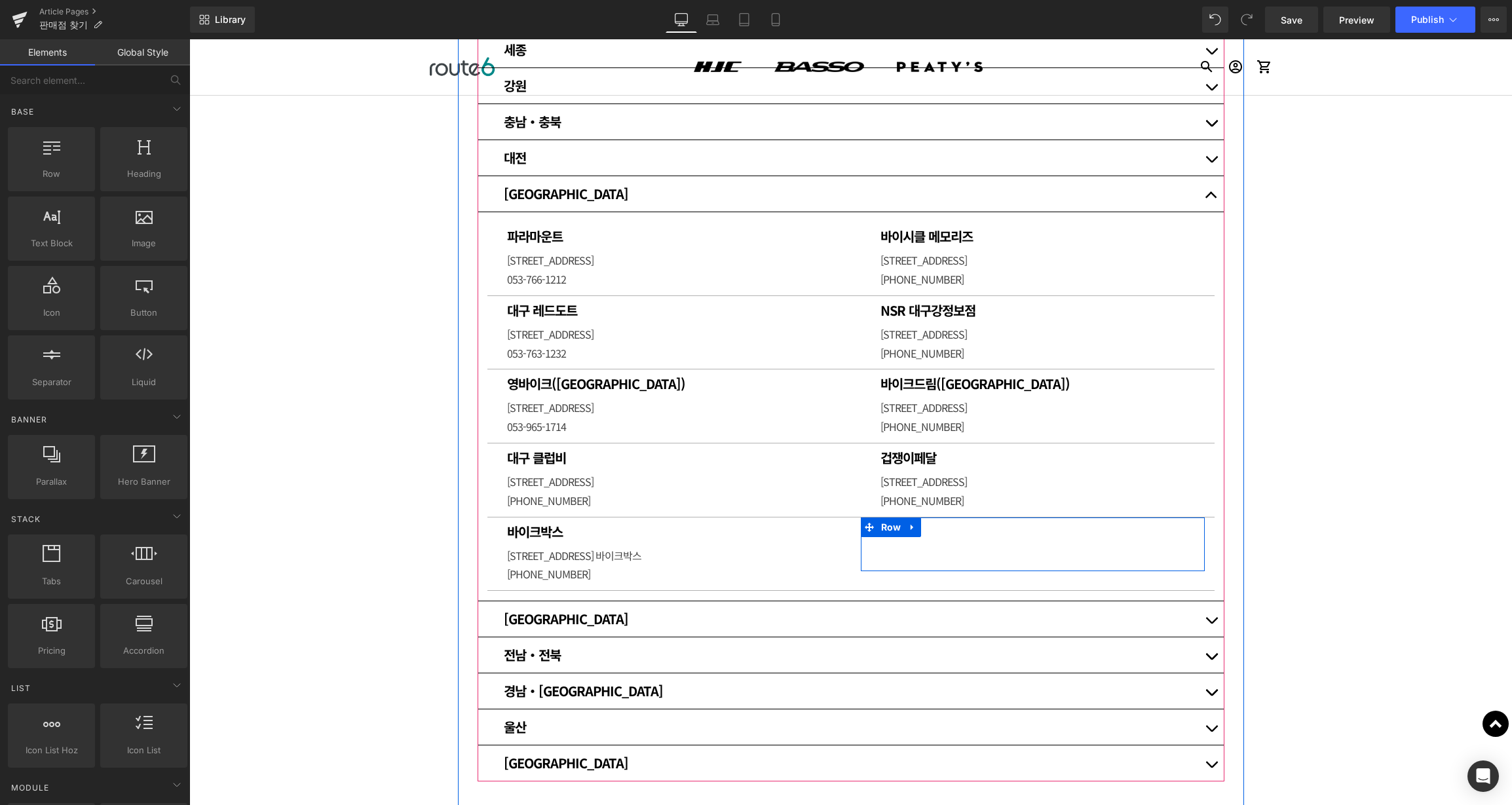
scroll to position [612, 0]
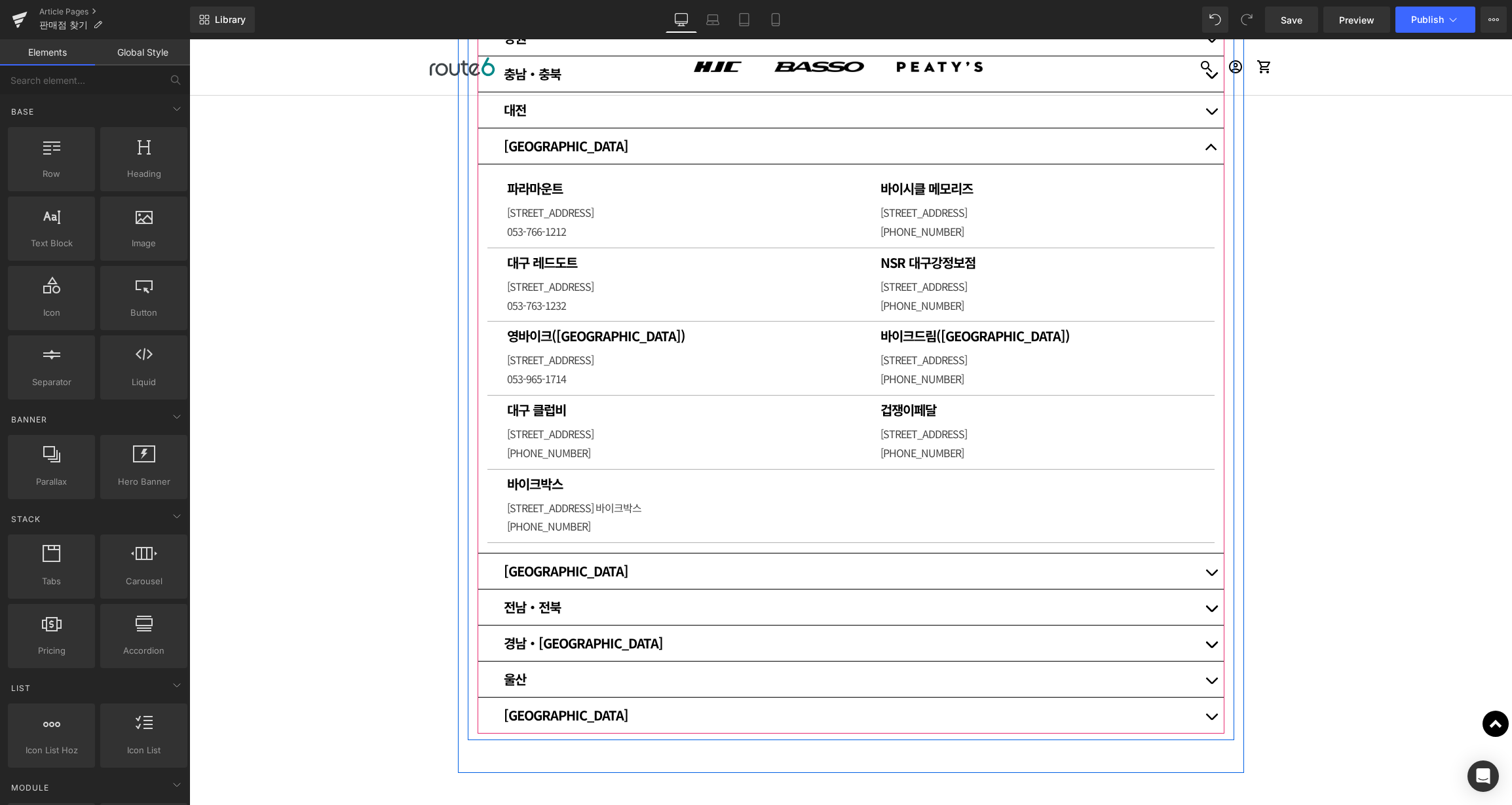
click at [1211, 648] on span "button" at bounding box center [1211, 648] width 0 height 0
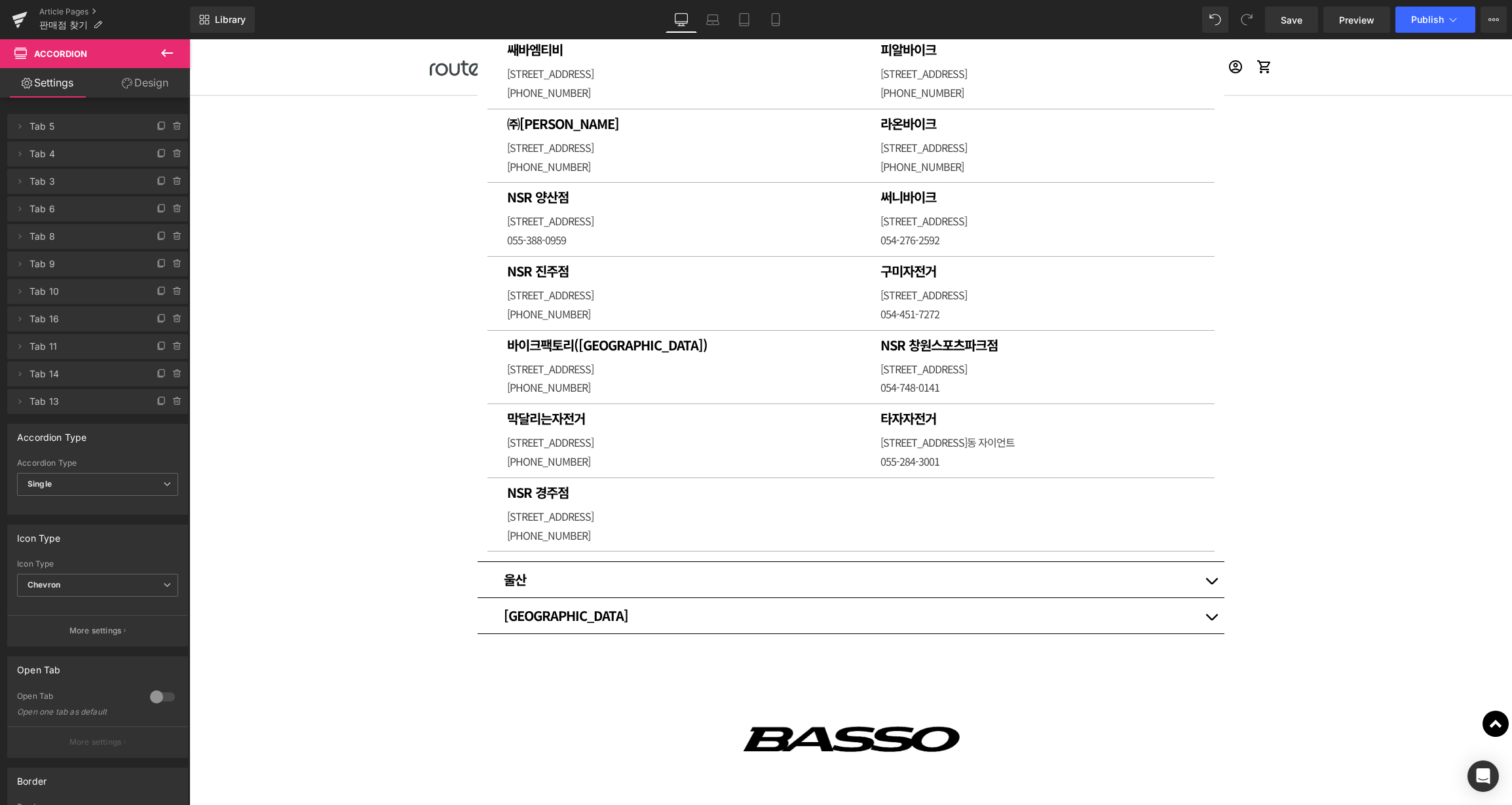
scroll to position [879, 0]
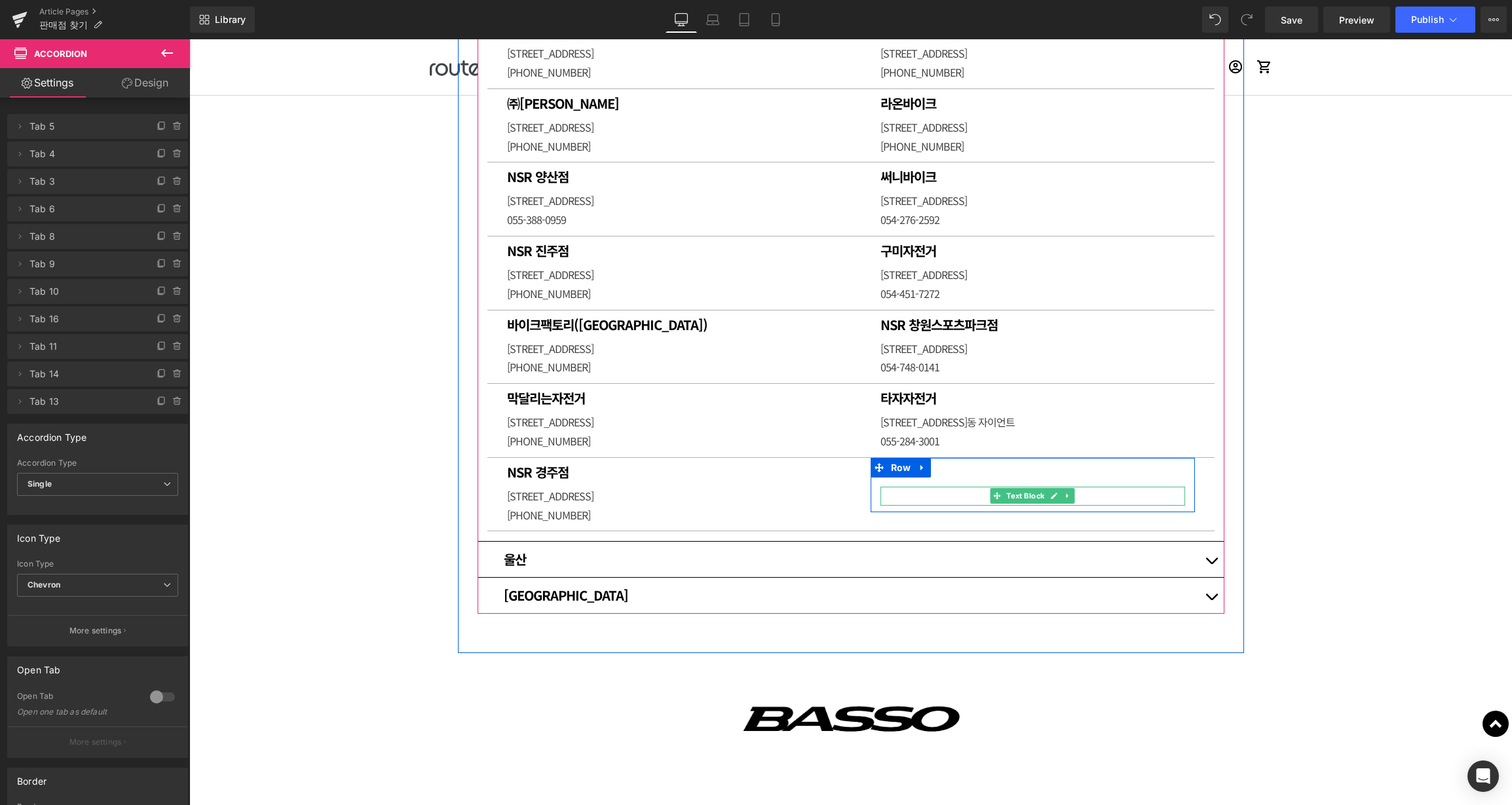
click at [918, 492] on p at bounding box center [1032, 496] width 304 height 19
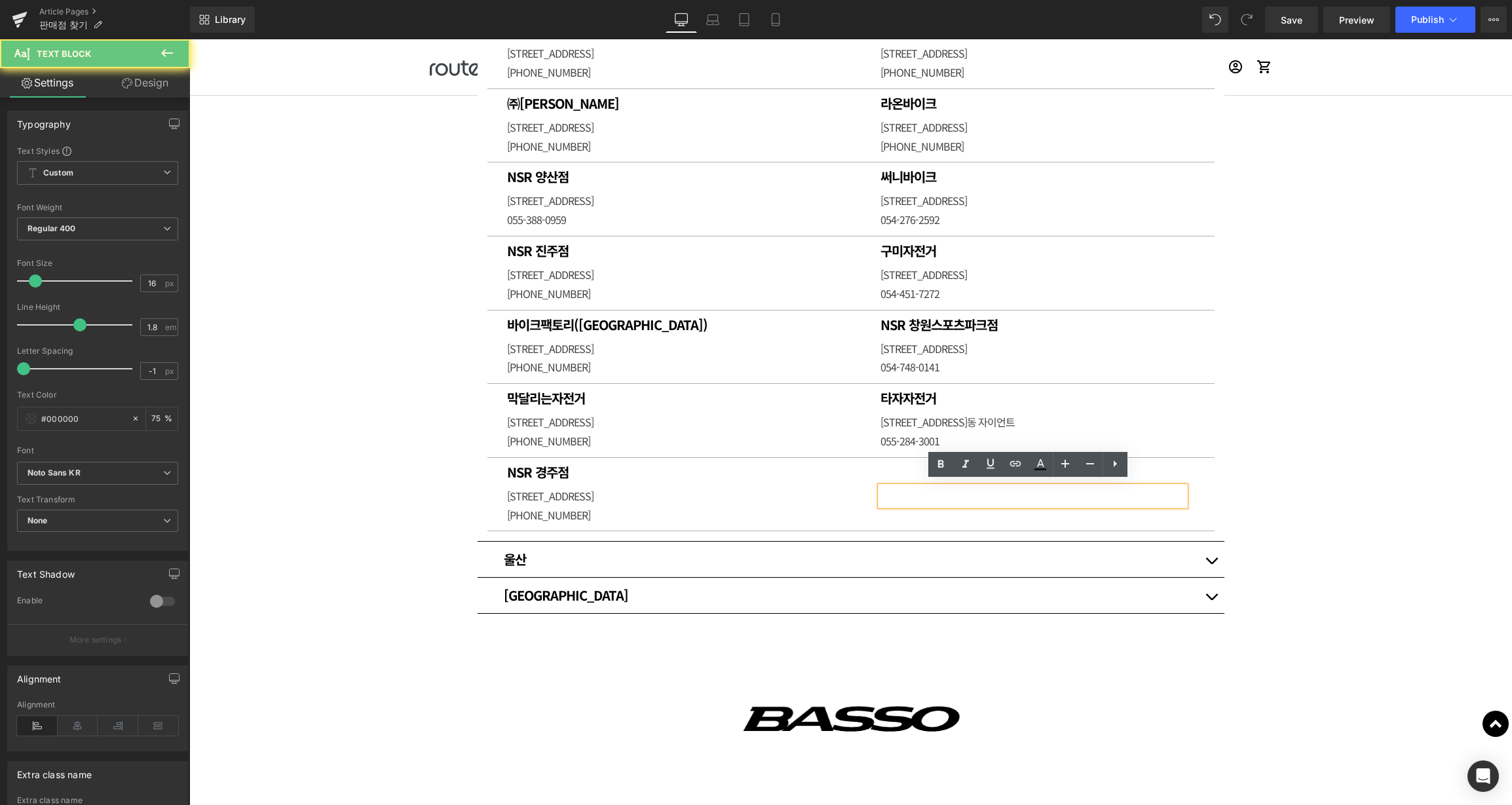
click at [921, 489] on p at bounding box center [1032, 496] width 304 height 19
paste div
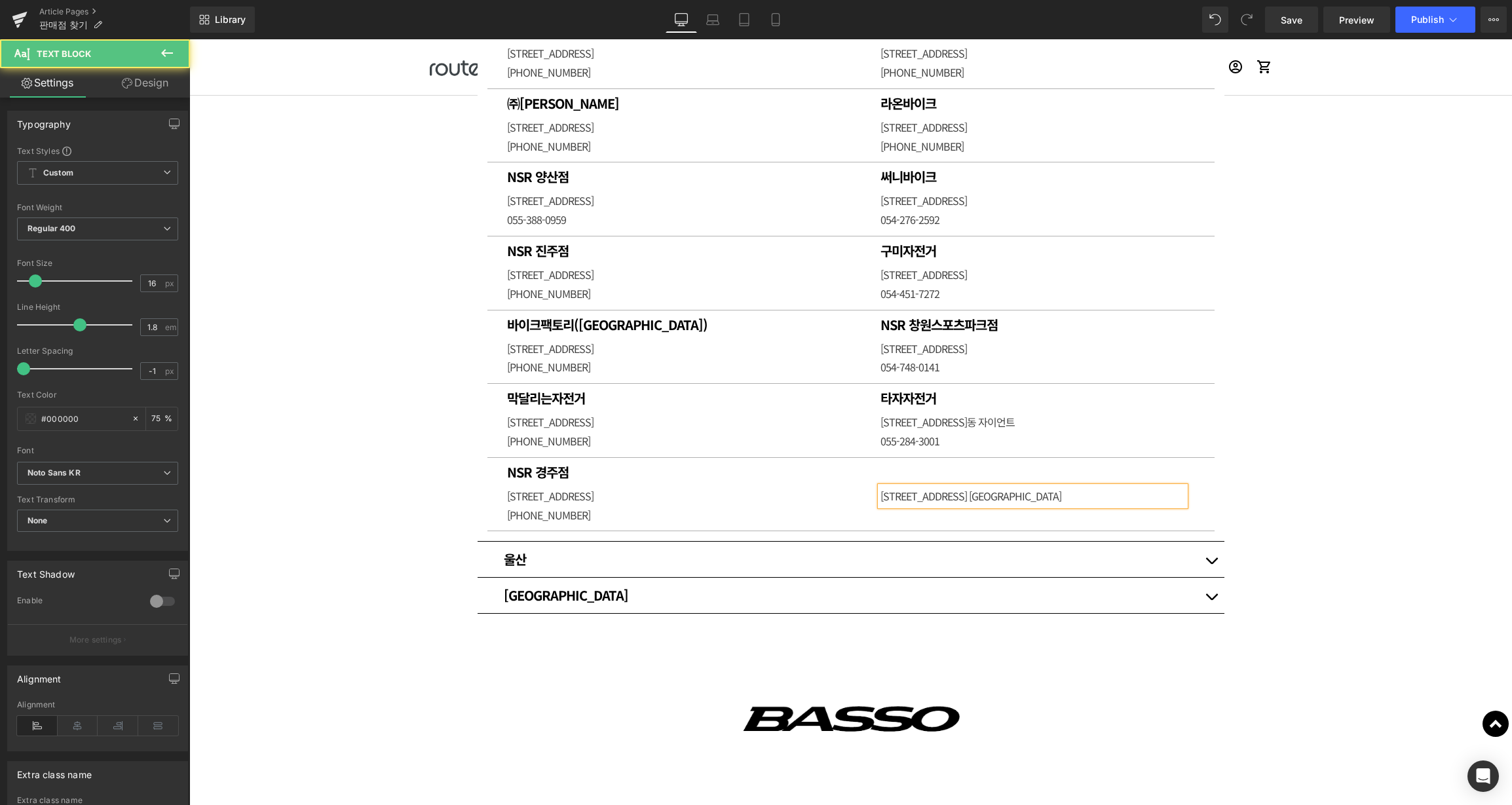
click at [1054, 494] on p "[STREET_ADDRESS] [GEOGRAPHIC_DATA]" at bounding box center [1032, 496] width 304 height 19
click at [896, 491] on p "[STREET_ADDRESS] [GEOGRAPHIC_DATA]" at bounding box center [1032, 496] width 304 height 19
drag, startPoint x: 1041, startPoint y: 494, endPoint x: 1008, endPoint y: 494, distance: 33.0
click at [1008, 494] on p "[STREET_ADDRESS] [GEOGRAPHIC_DATA]" at bounding box center [1032, 496] width 304 height 19
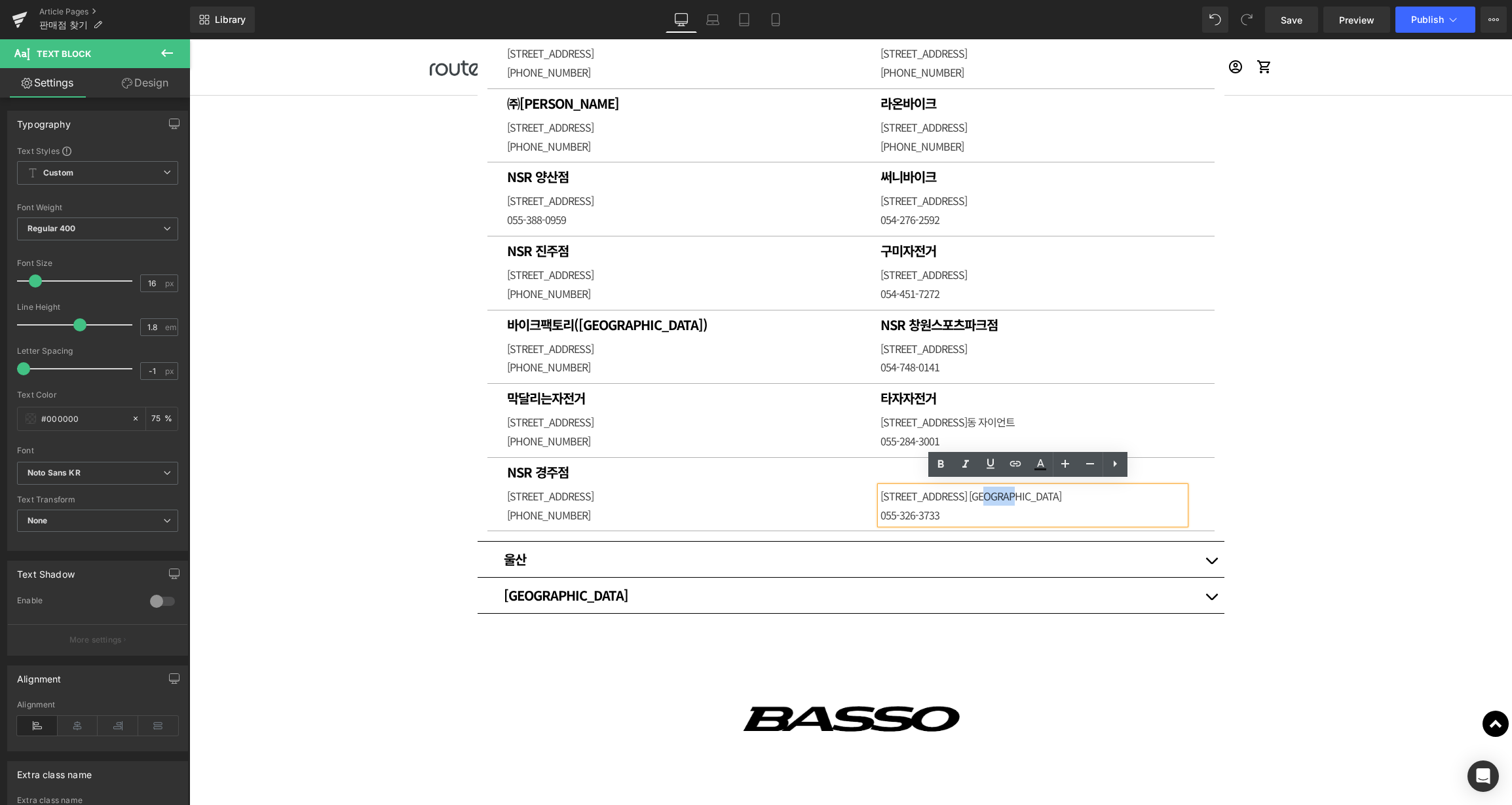
copy p "삼촌바이크"
click at [1050, 494] on p "[STREET_ADDRESS] [GEOGRAPHIC_DATA]" at bounding box center [1032, 496] width 304 height 19
drag, startPoint x: 1045, startPoint y: 492, endPoint x: 1010, endPoint y: 493, distance: 35.0
click at [1010, 493] on p "[STREET_ADDRESS] [GEOGRAPHIC_DATA]" at bounding box center [1032, 496] width 304 height 19
copy p "삼촌바이크"
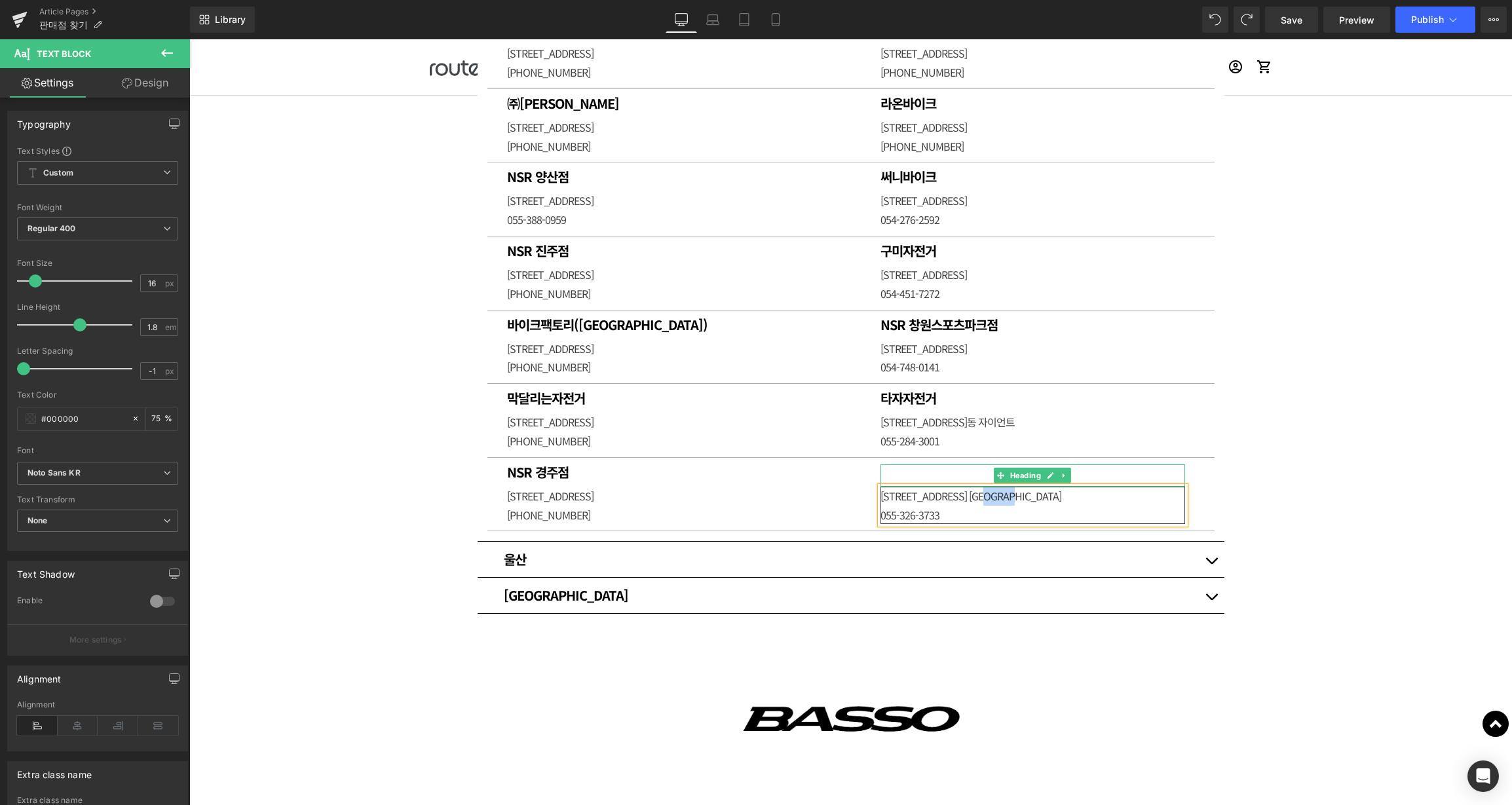
click at [901, 469] on h1 at bounding box center [1032, 472] width 304 height 15
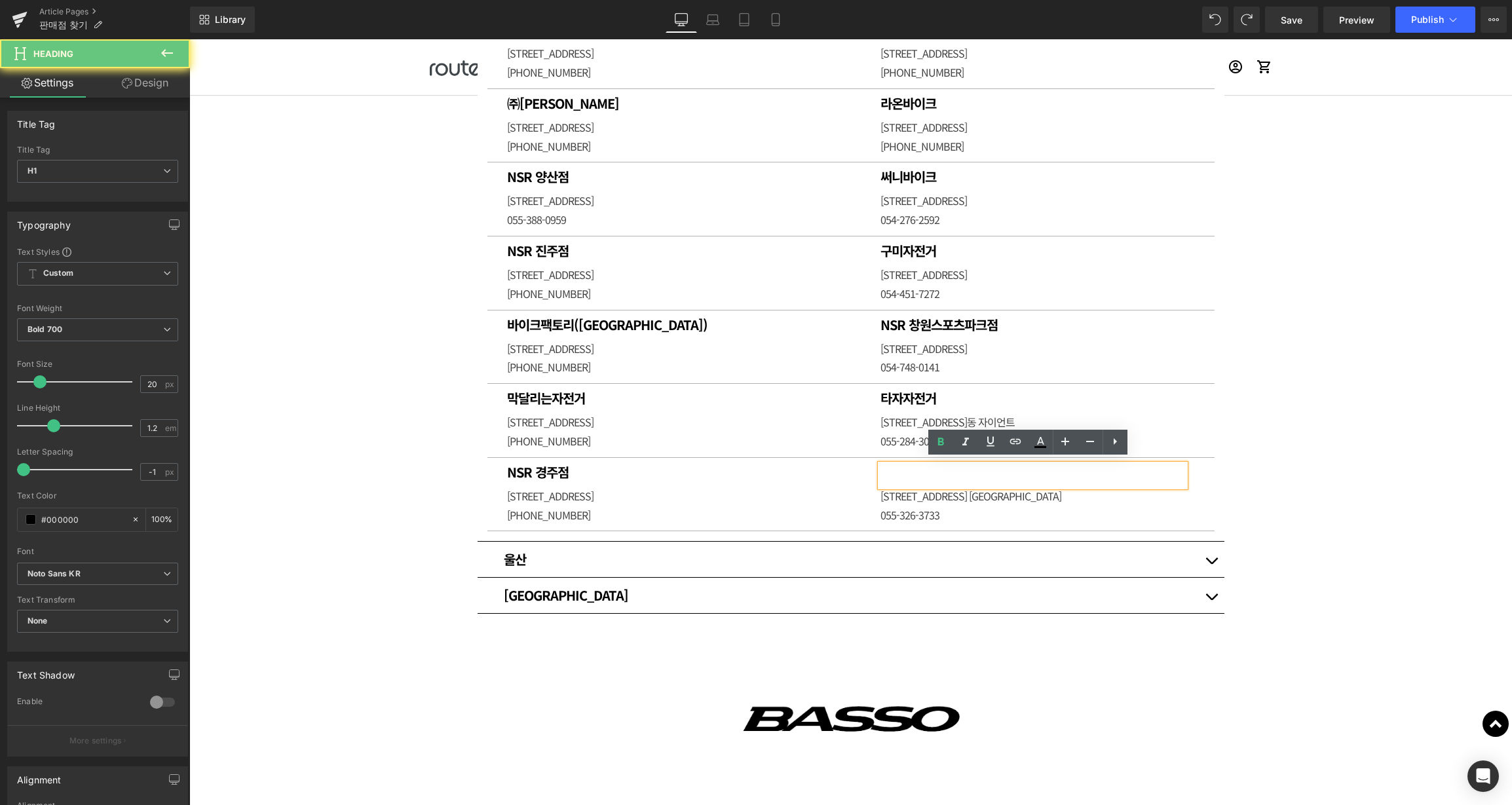
click at [917, 469] on h1 at bounding box center [1032, 472] width 304 height 15
paste div
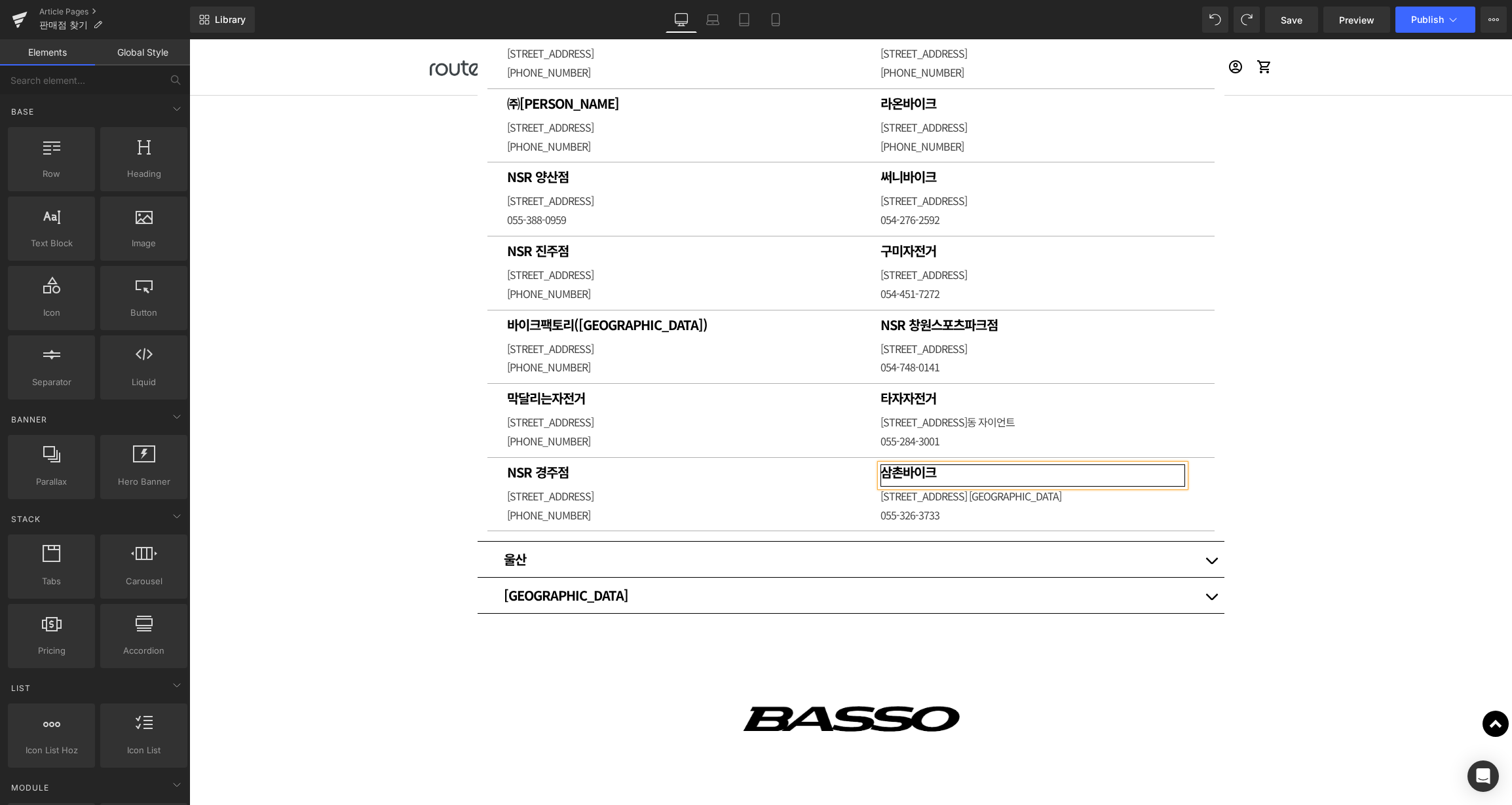
click at [1322, 425] on div "판매점 안내 Heading 각 브랜드별 판매점을 아래에서 확인하세요. Heading Row Row HJC SPORTS Button BASSO …" at bounding box center [850, 344] width 1322 height 2193
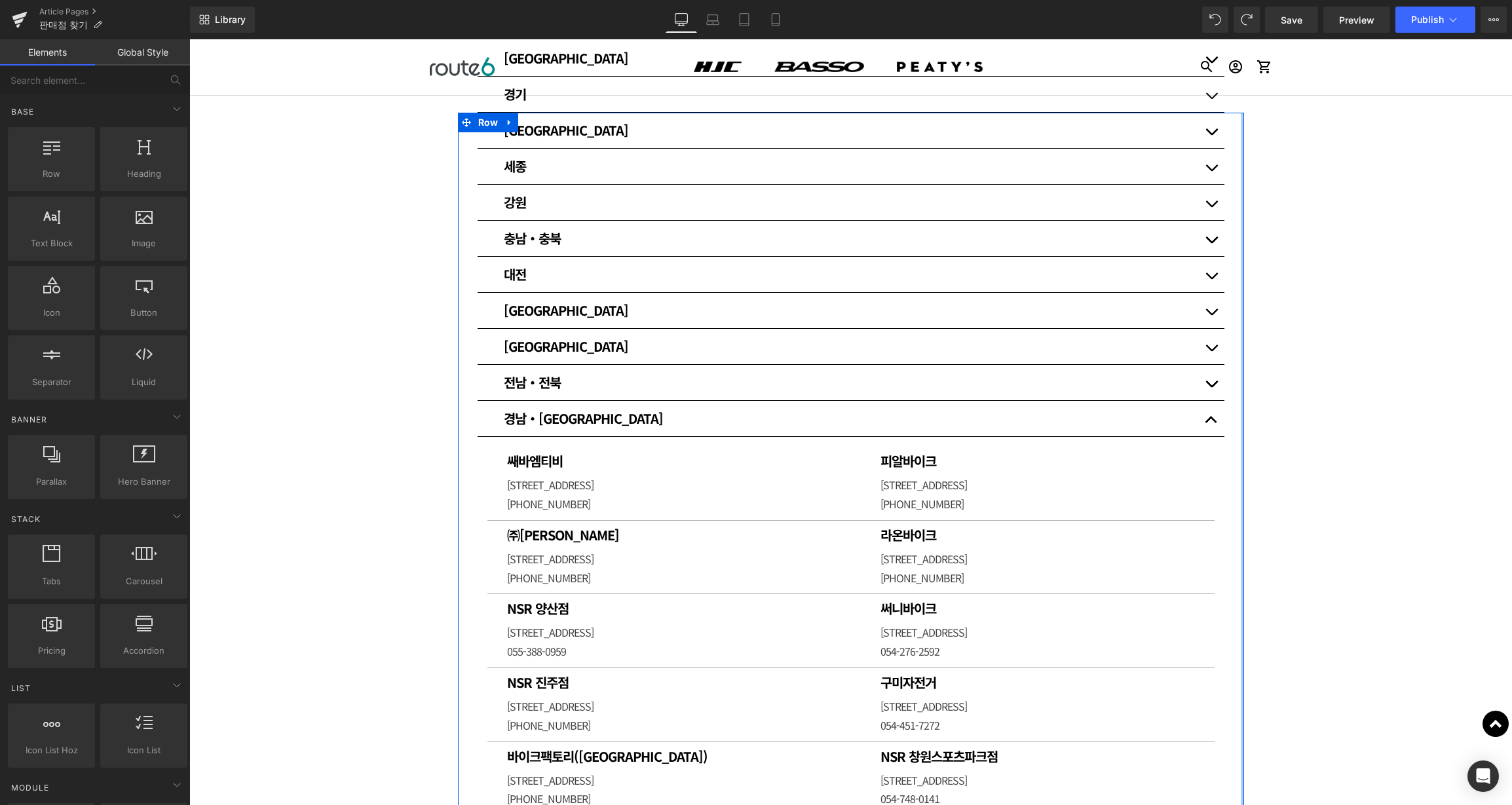
scroll to position [441, 0]
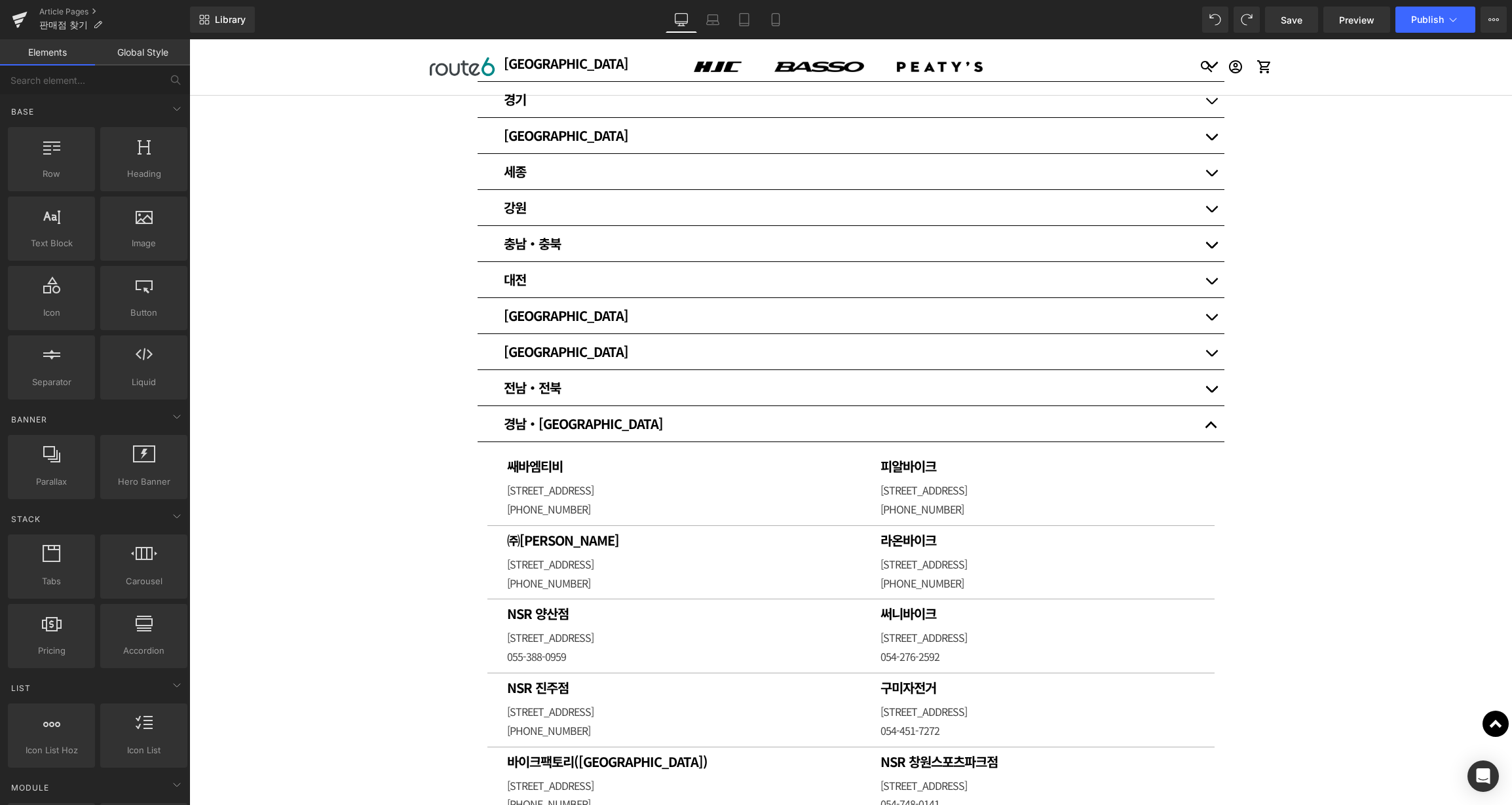
click at [1211, 321] on span "button" at bounding box center [1211, 321] width 0 height 0
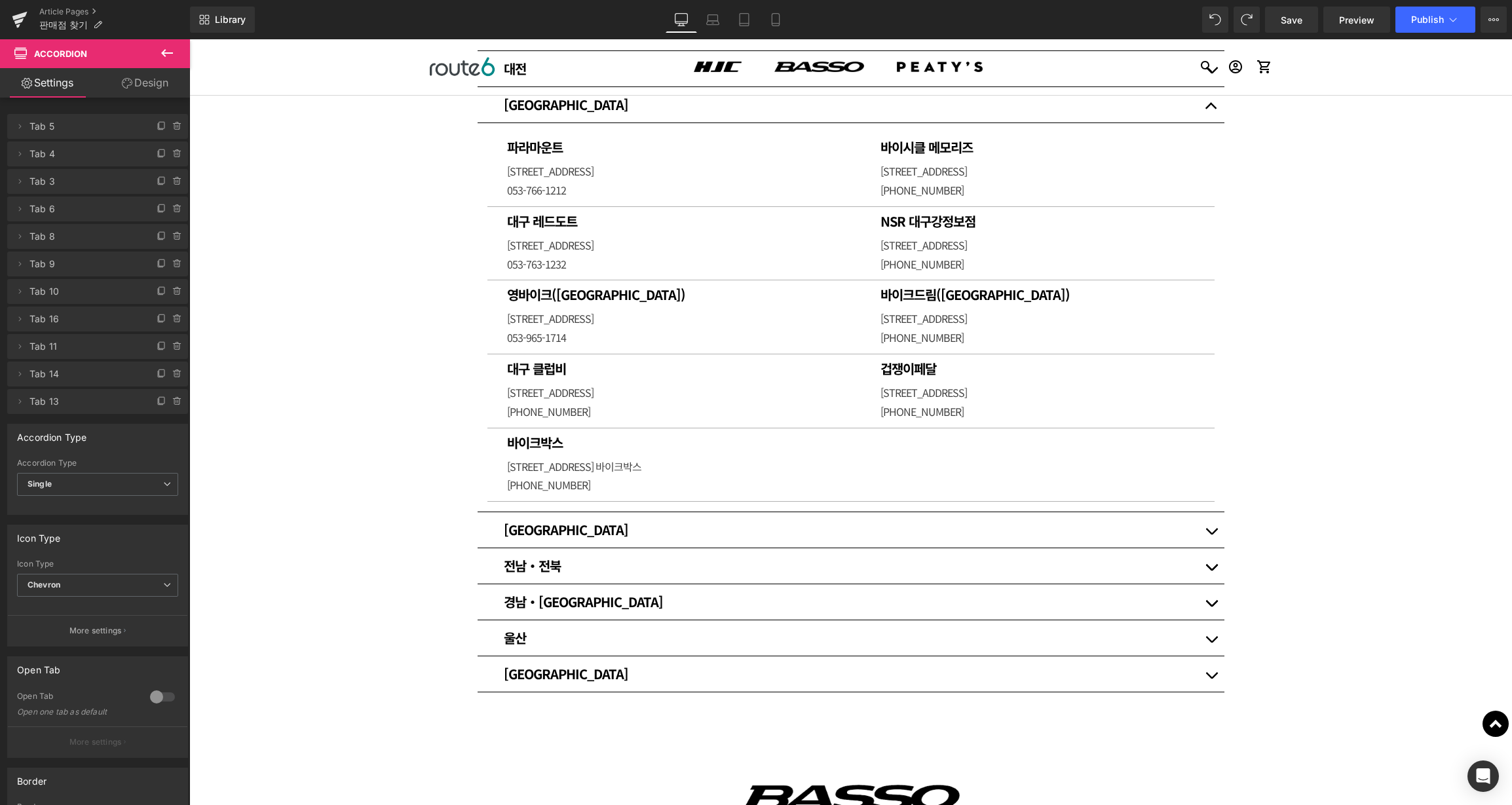
scroll to position [572, 0]
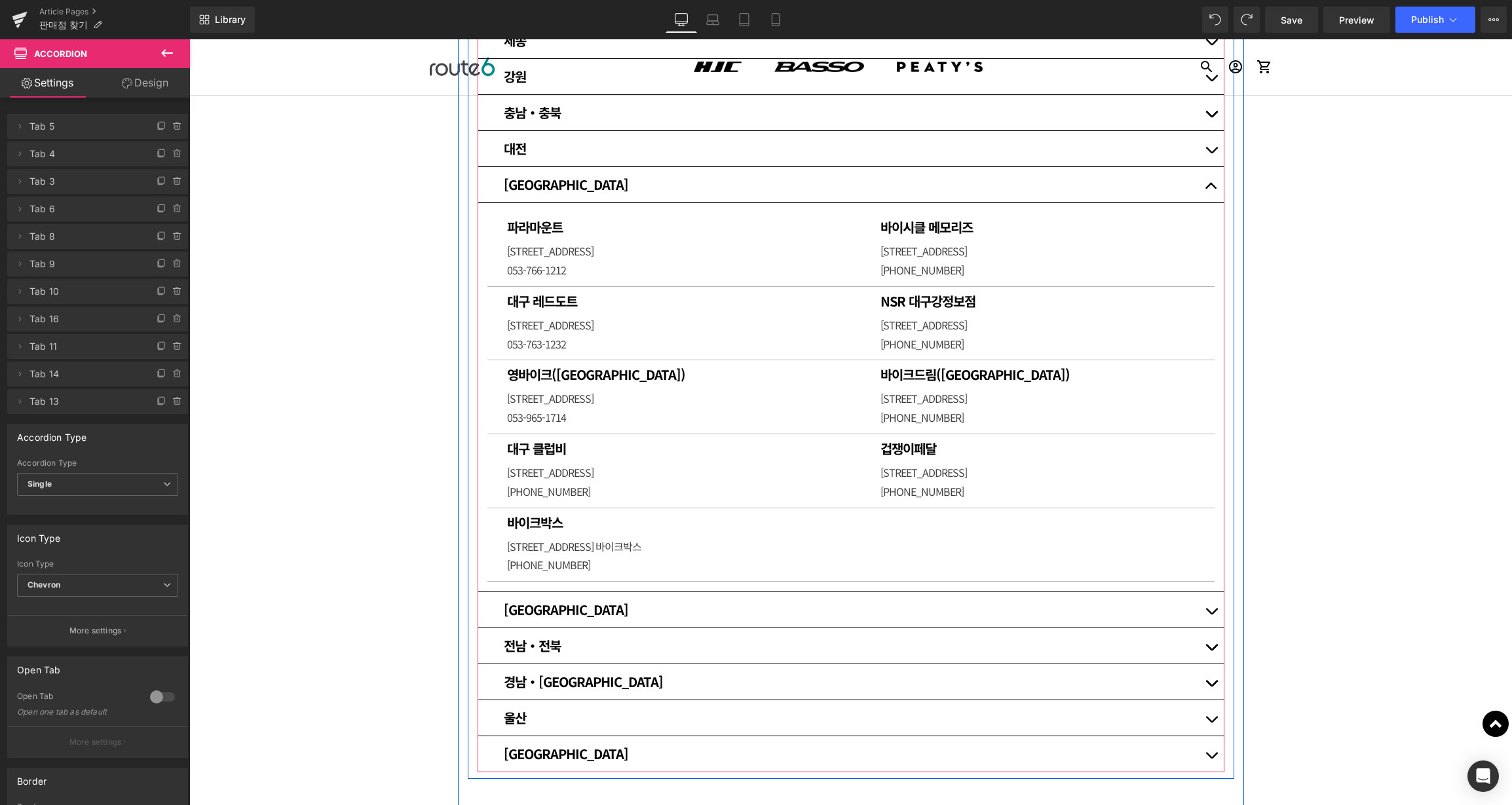
click at [1207, 676] on button "button" at bounding box center [1211, 682] width 27 height 35
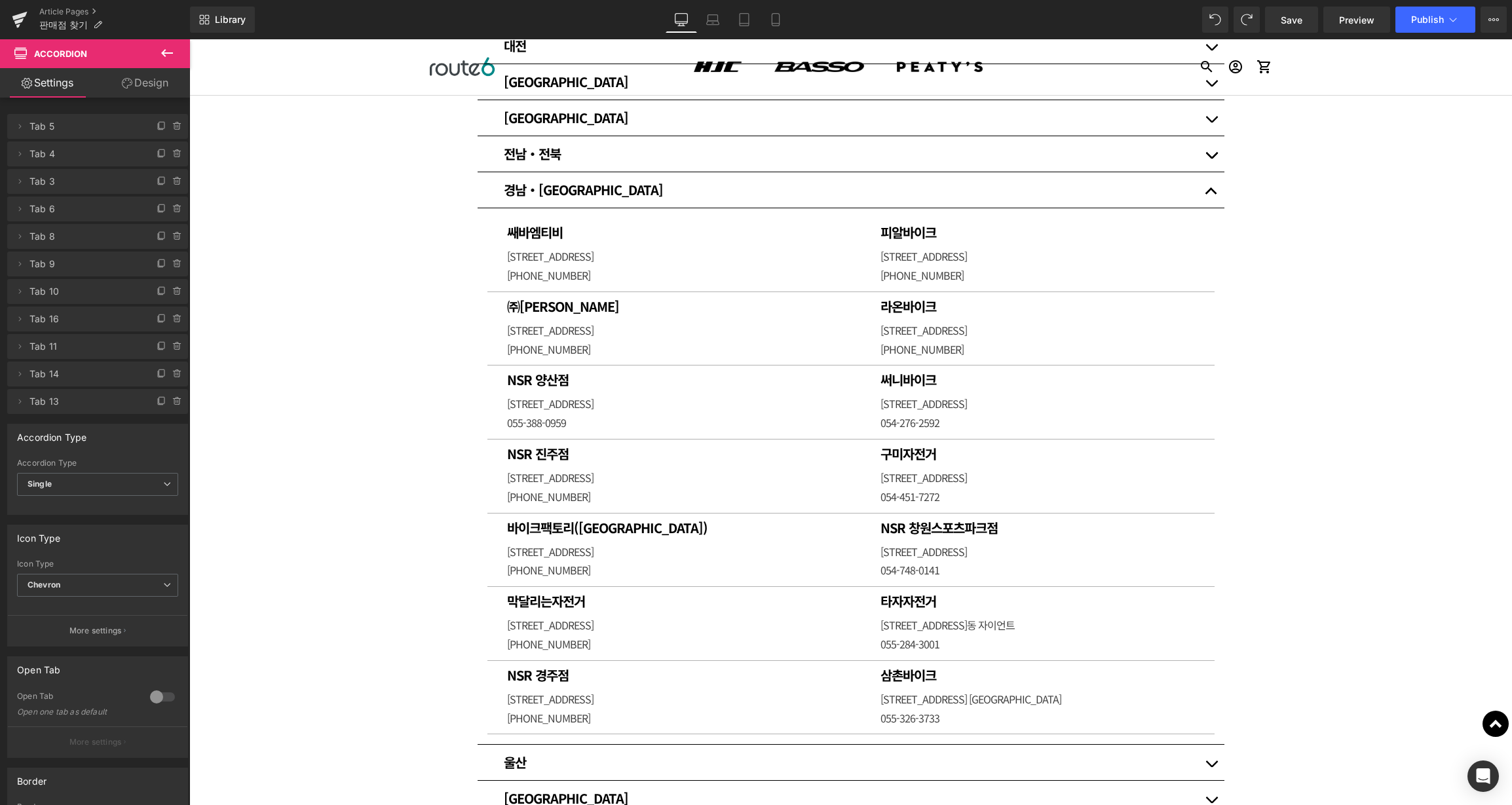
scroll to position [666, 0]
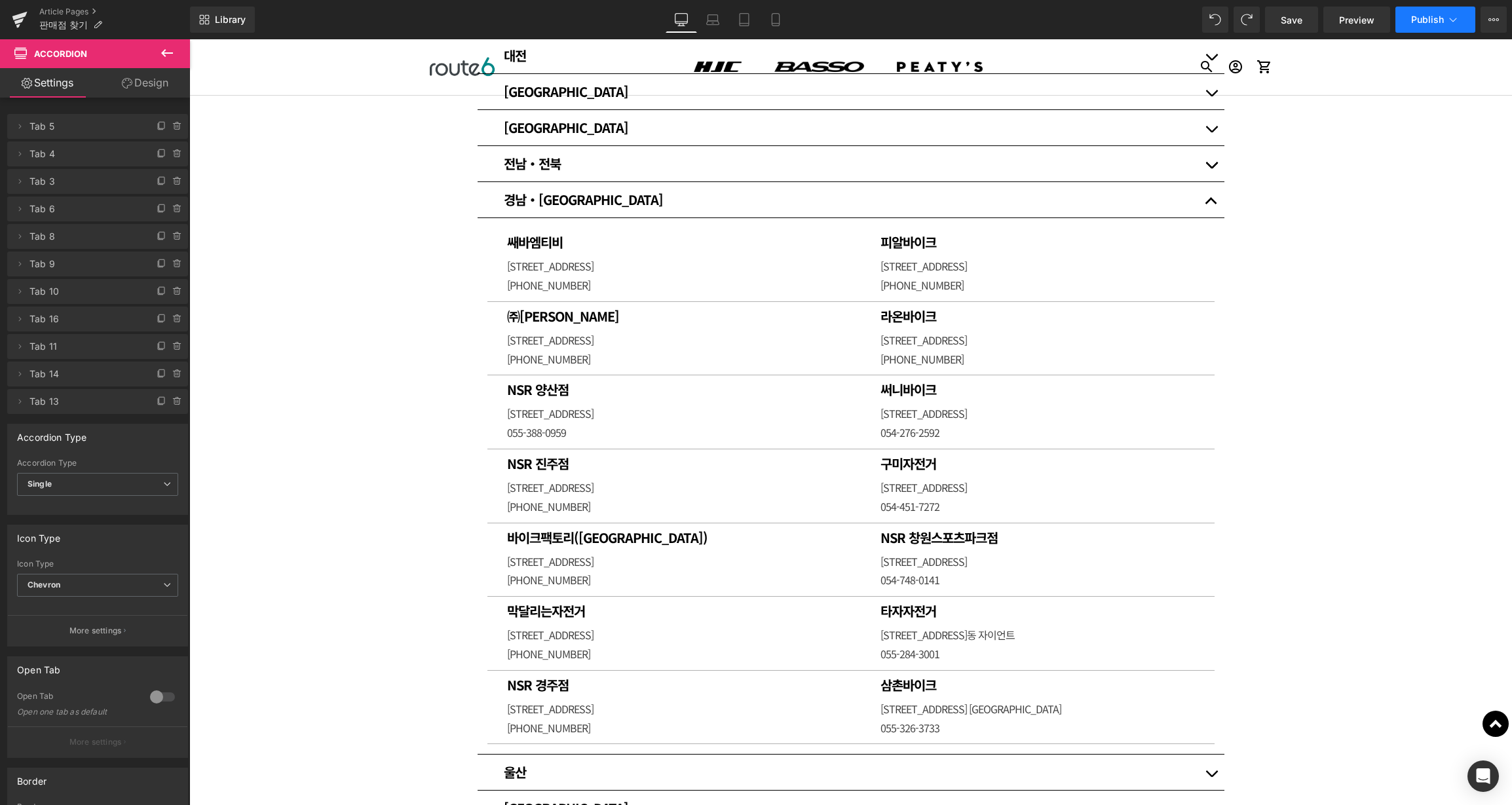
click at [1438, 13] on button "Publish" at bounding box center [1434, 20] width 80 height 27
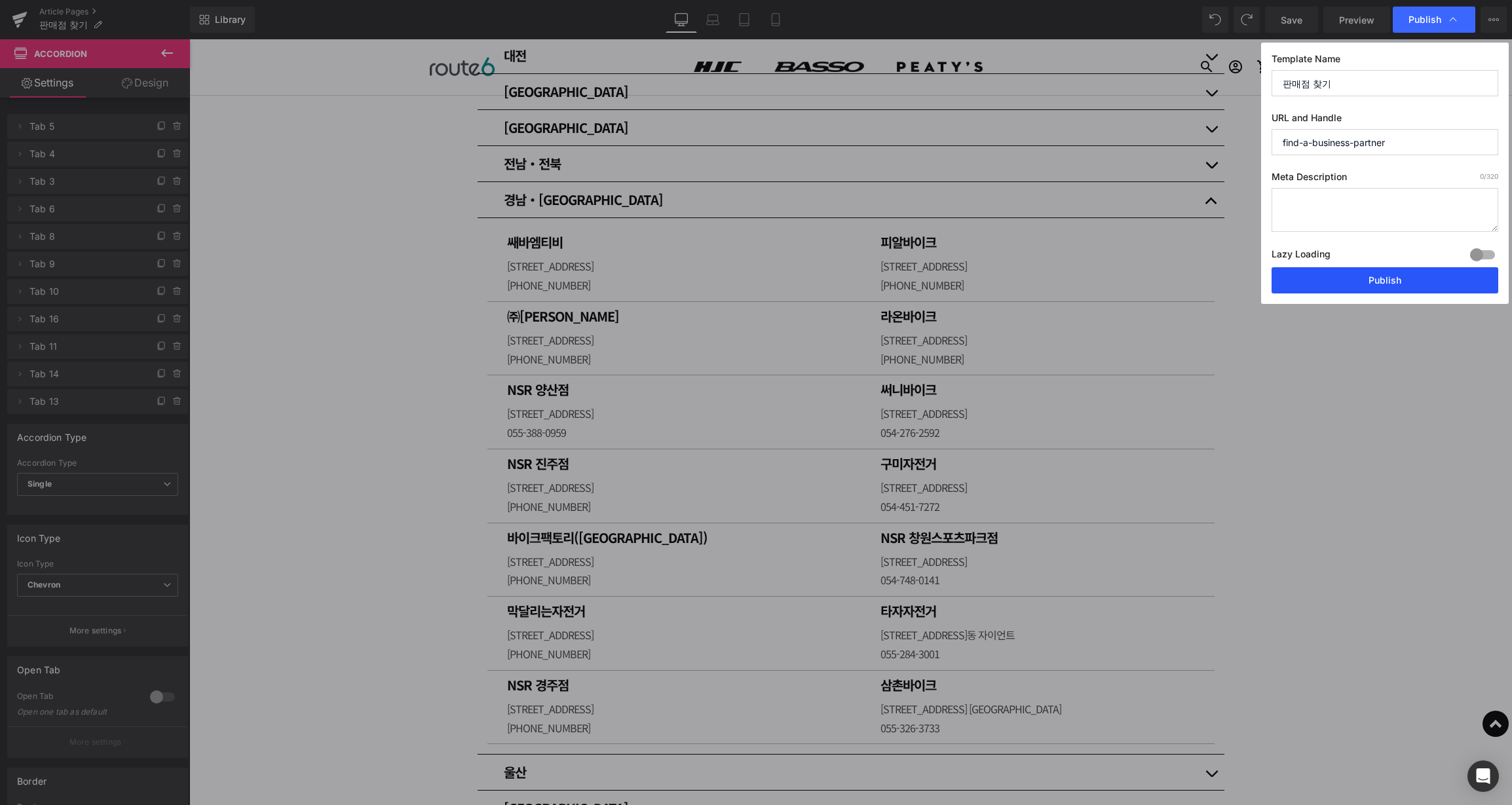
click at [0, 0] on button "Publish" at bounding box center [0, 0] width 0 height 0
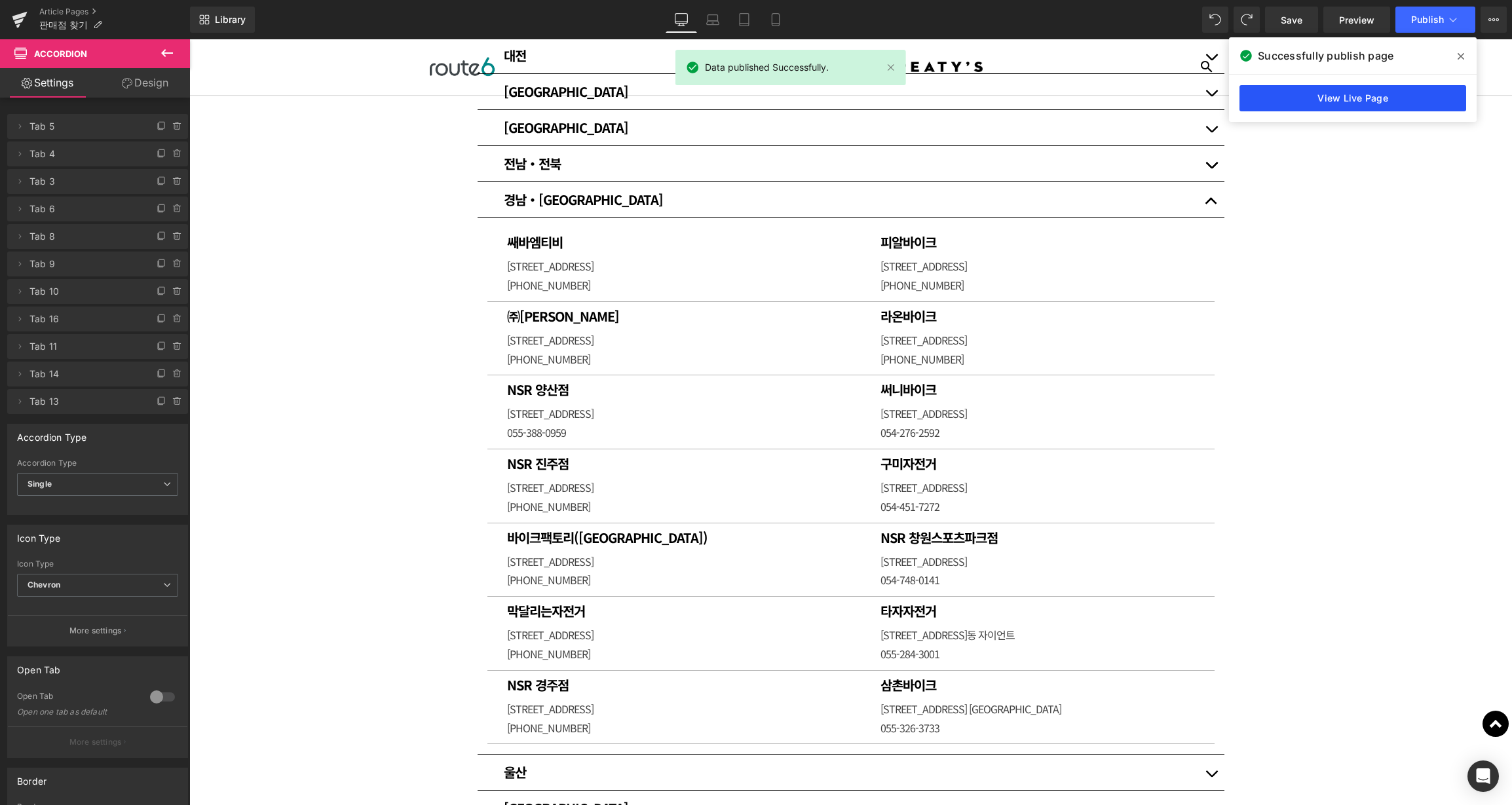
click at [0, 0] on link "View Live Page" at bounding box center [0, 0] width 0 height 0
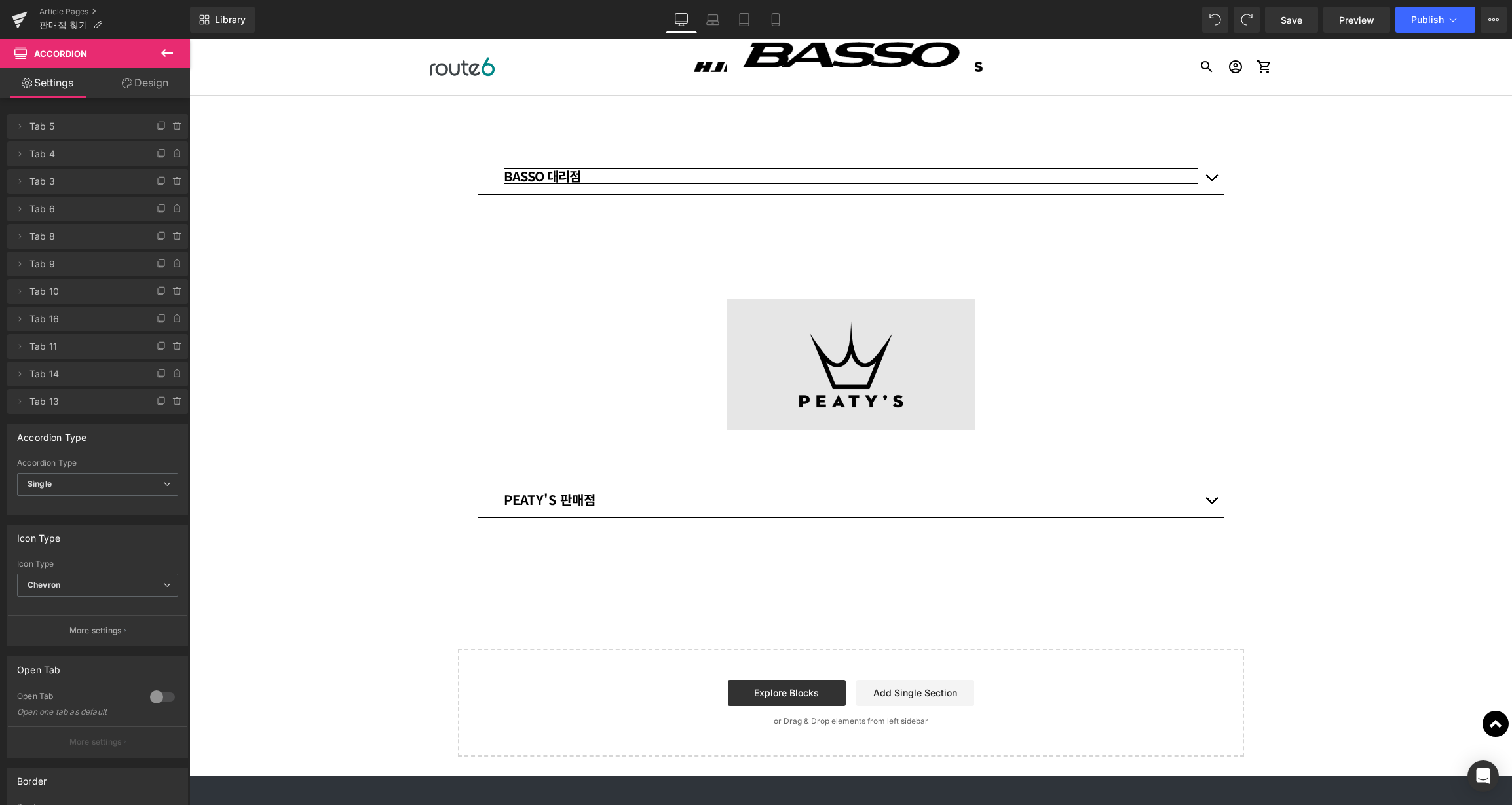
scroll to position [1506, 0]
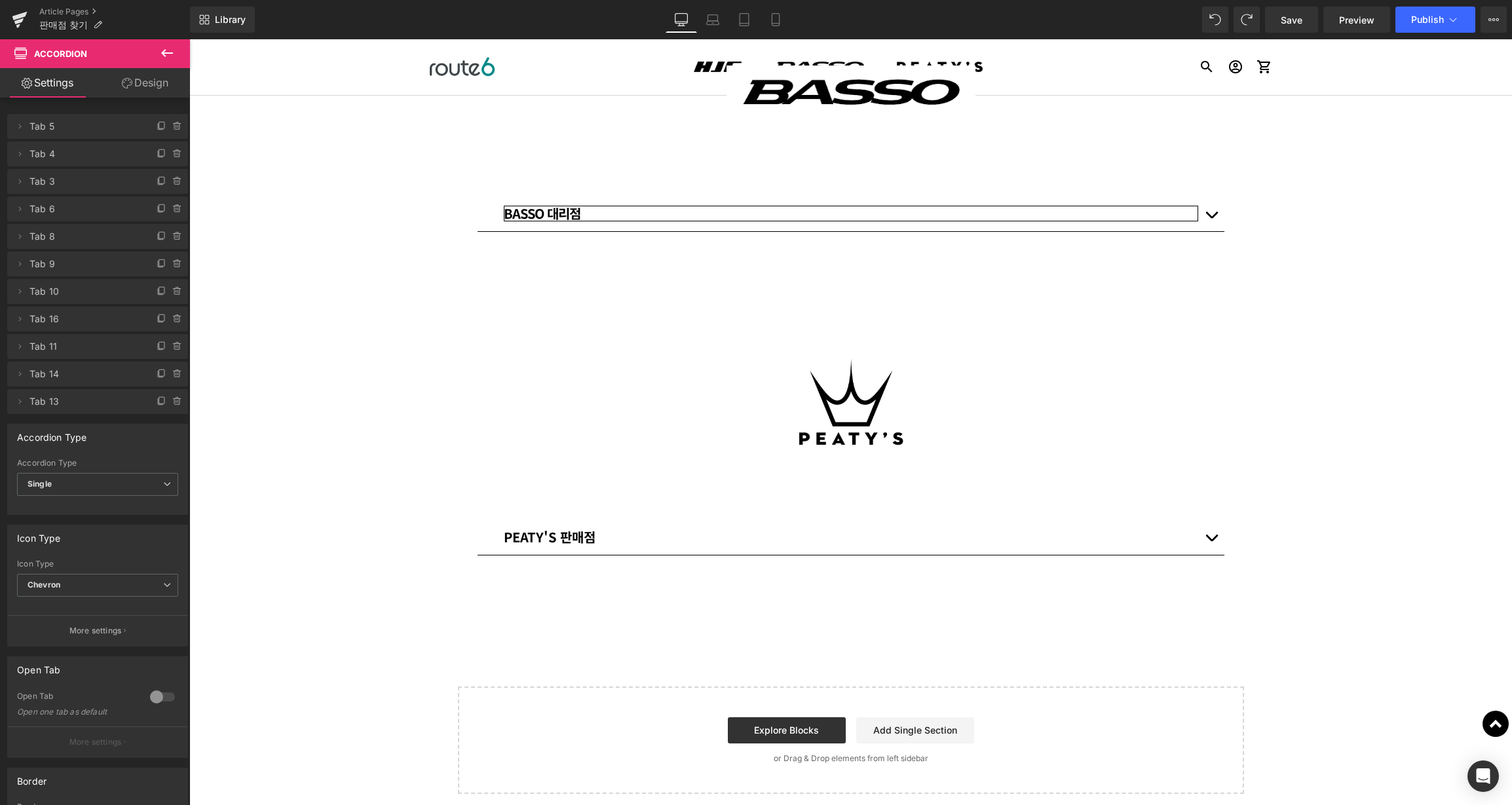
click at [611, 196] on div "BASSO 대리점 Text Block [GEOGRAPHIC_DATA] [STREET_ADDRESS] [PHONE_NUMBER] Text [GE…" at bounding box center [850, 214] width 747 height 36
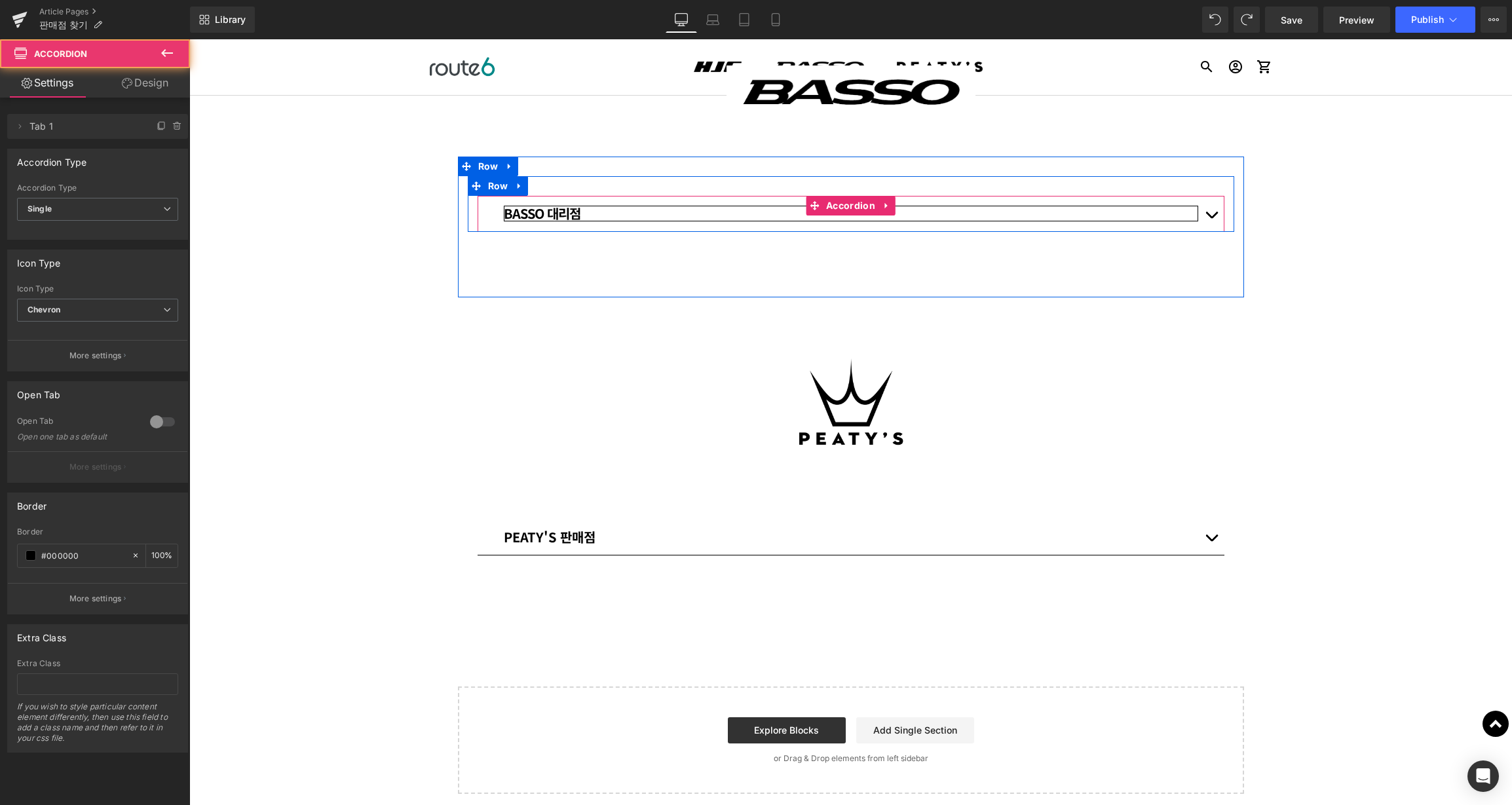
click at [600, 205] on div "BASSO 대리점" at bounding box center [851, 213] width 694 height 15
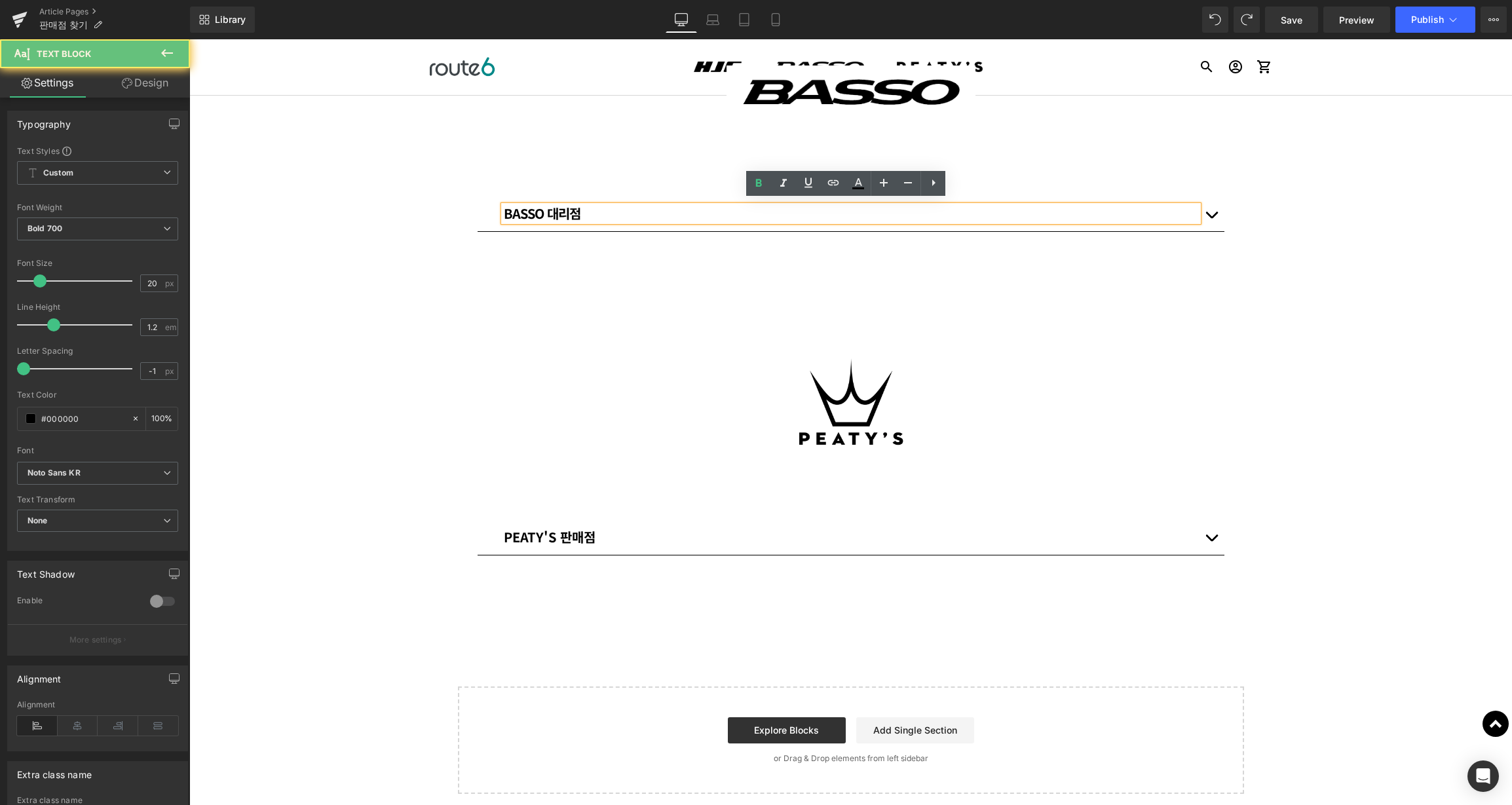
click at [592, 214] on div "BASSO 대리점" at bounding box center [851, 213] width 694 height 15
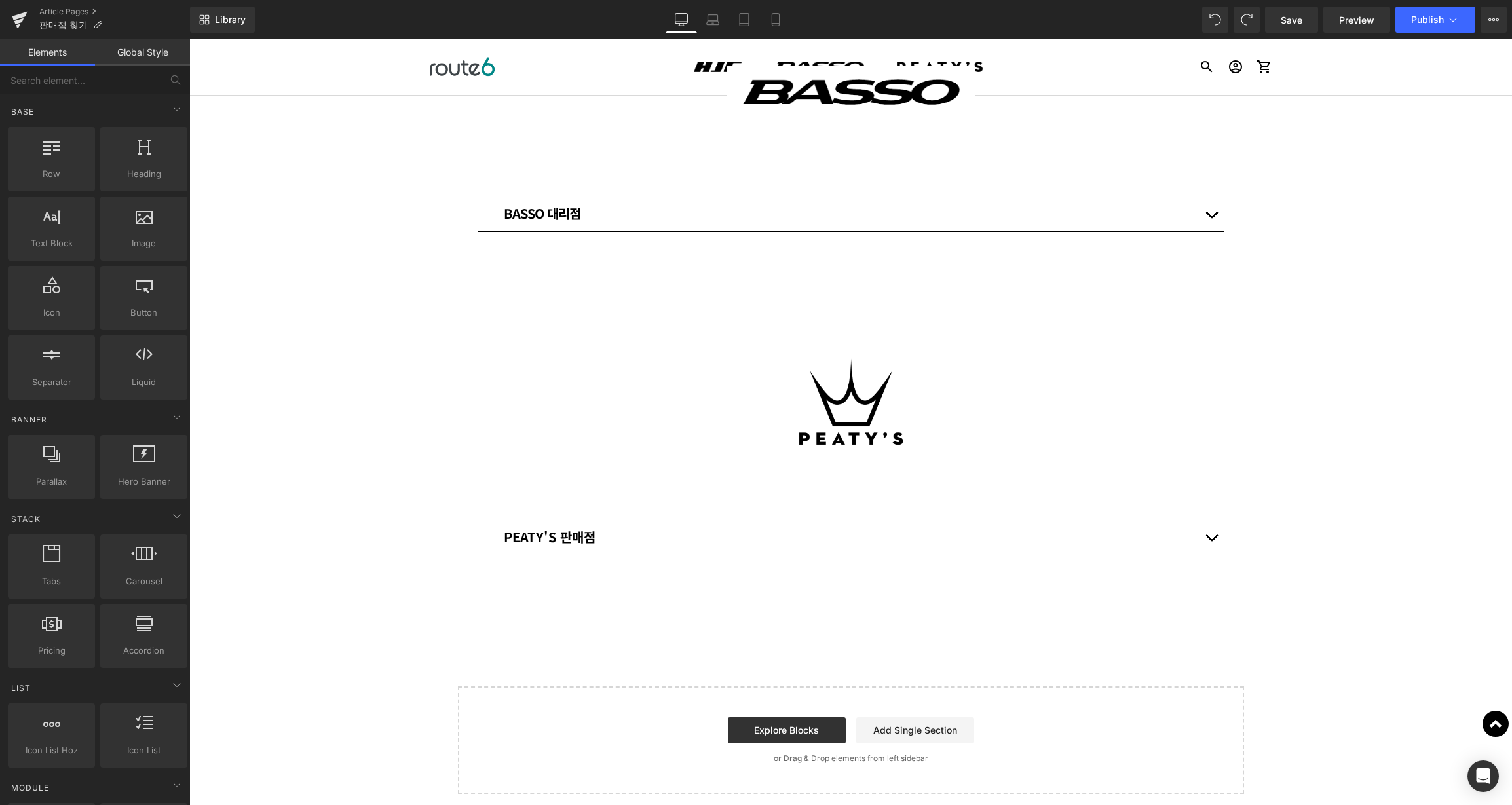
click at [1207, 210] on button "button" at bounding box center [1211, 213] width 27 height 35
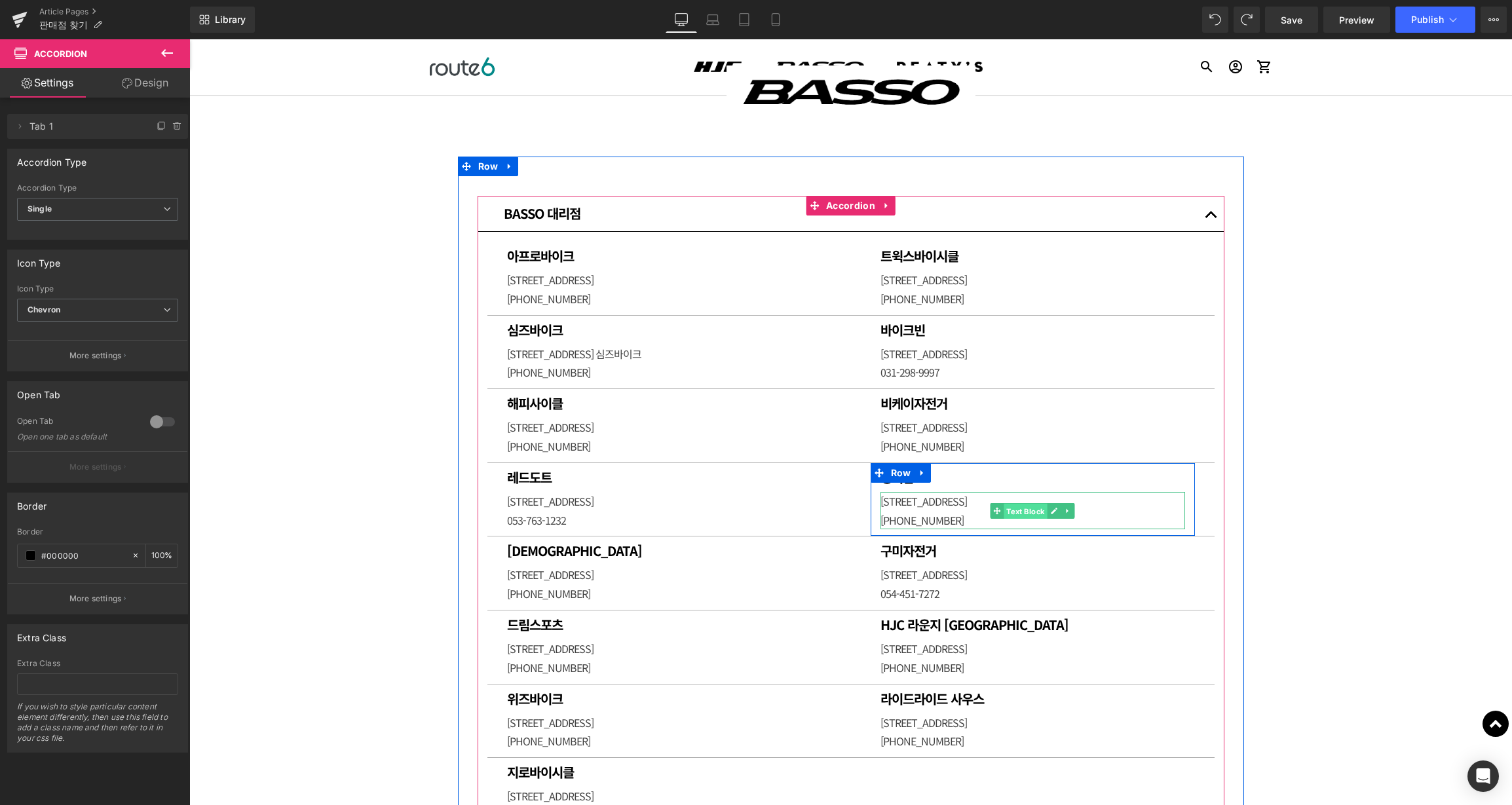
click at [1042, 505] on span "Text Block" at bounding box center [1025, 511] width 44 height 15
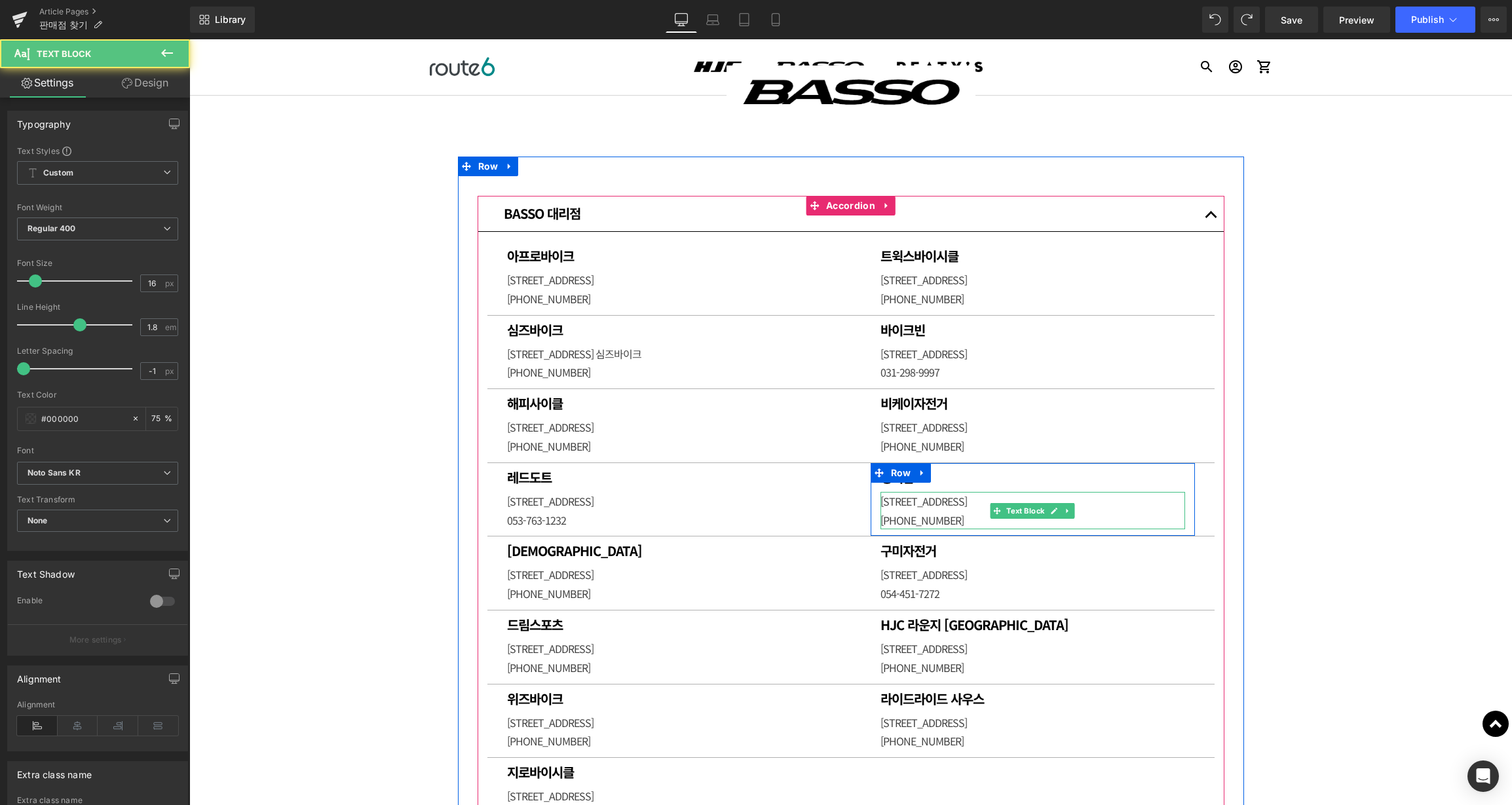
click at [948, 503] on span "[STREET_ADDRESS]" at bounding box center [923, 501] width 86 height 15
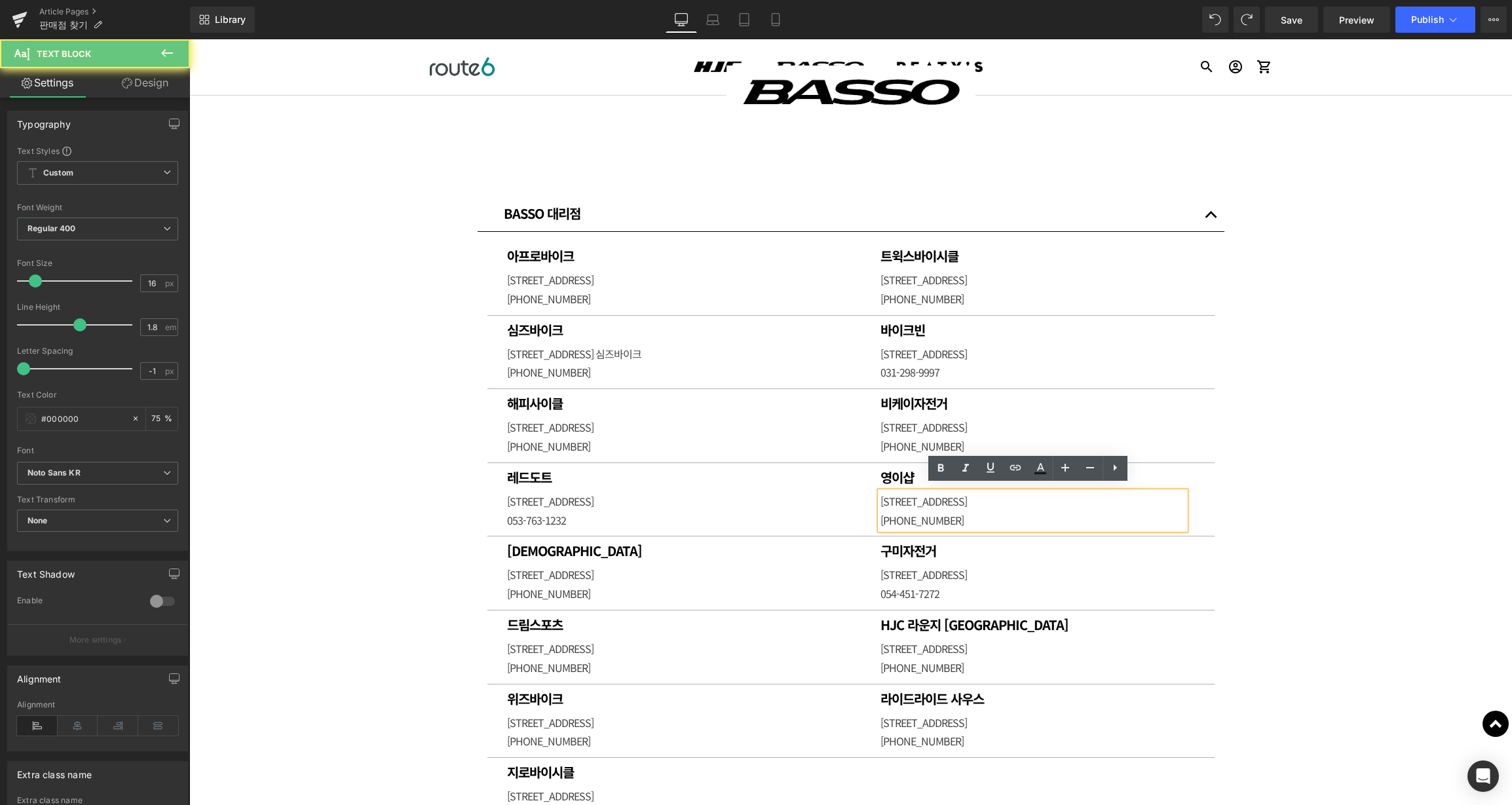
click at [965, 505] on p "[STREET_ADDRESS]" at bounding box center [1032, 501] width 304 height 19
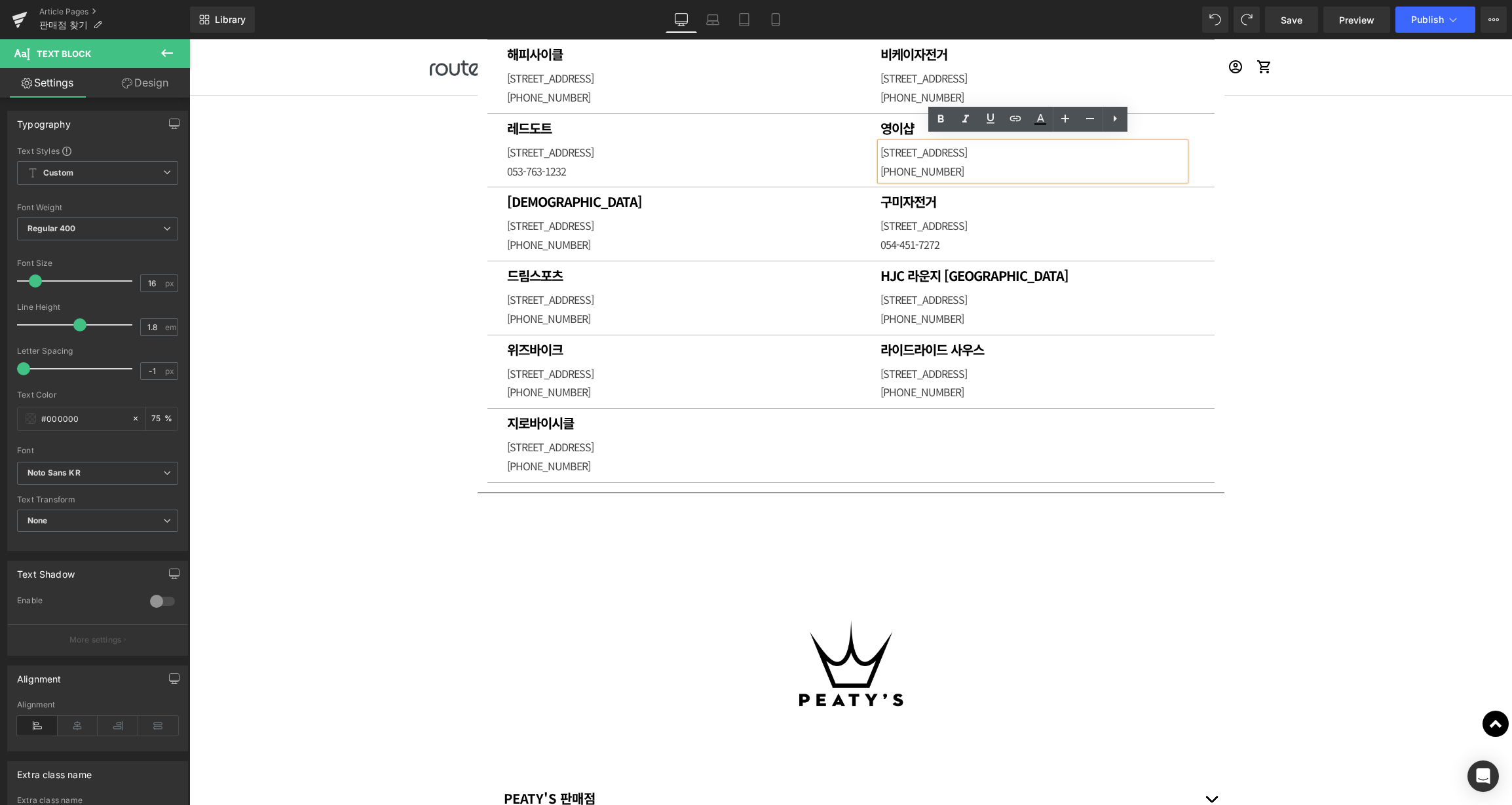
scroll to position [2030, 0]
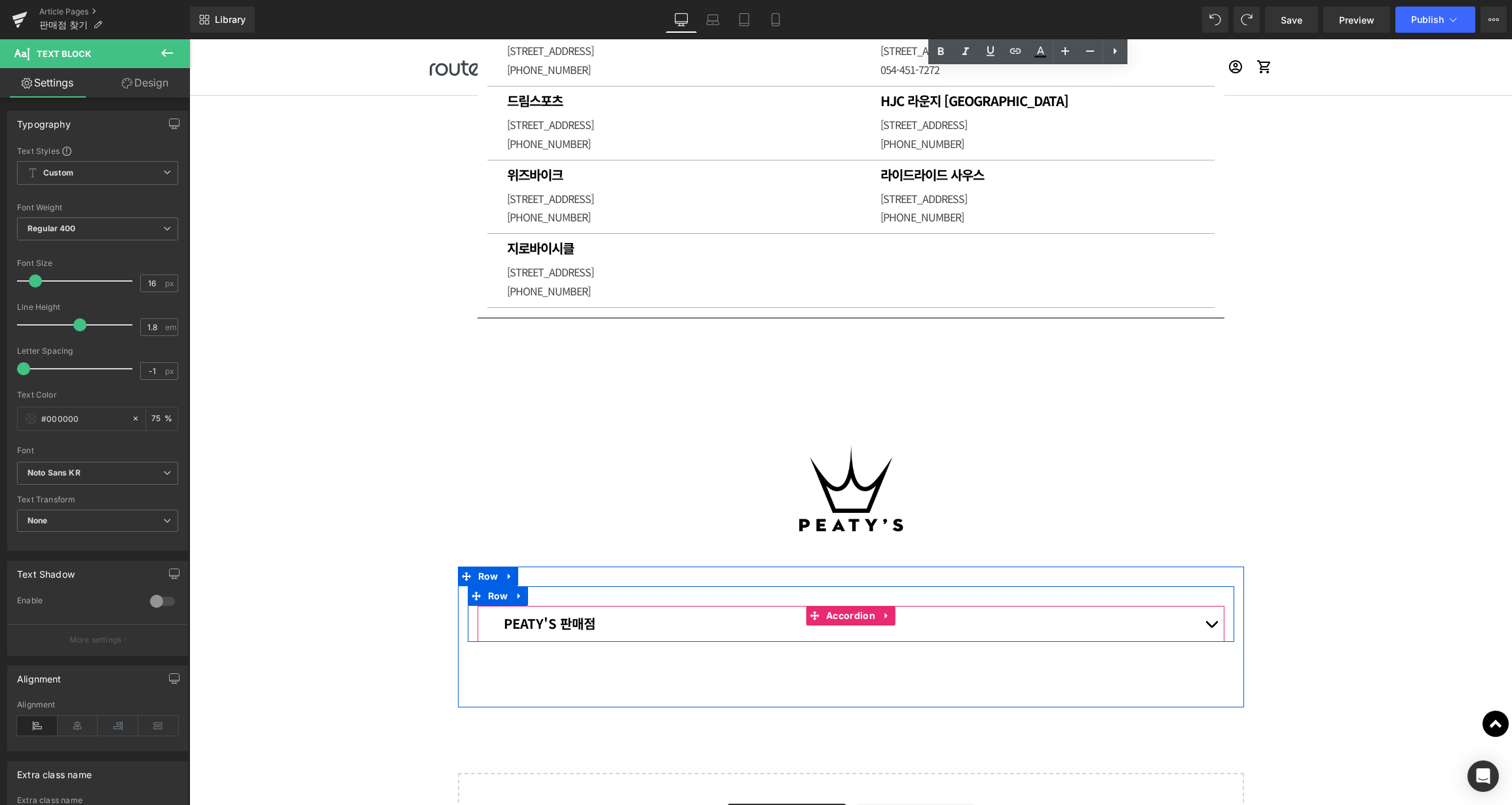
click at [1204, 606] on button "button" at bounding box center [1211, 623] width 27 height 35
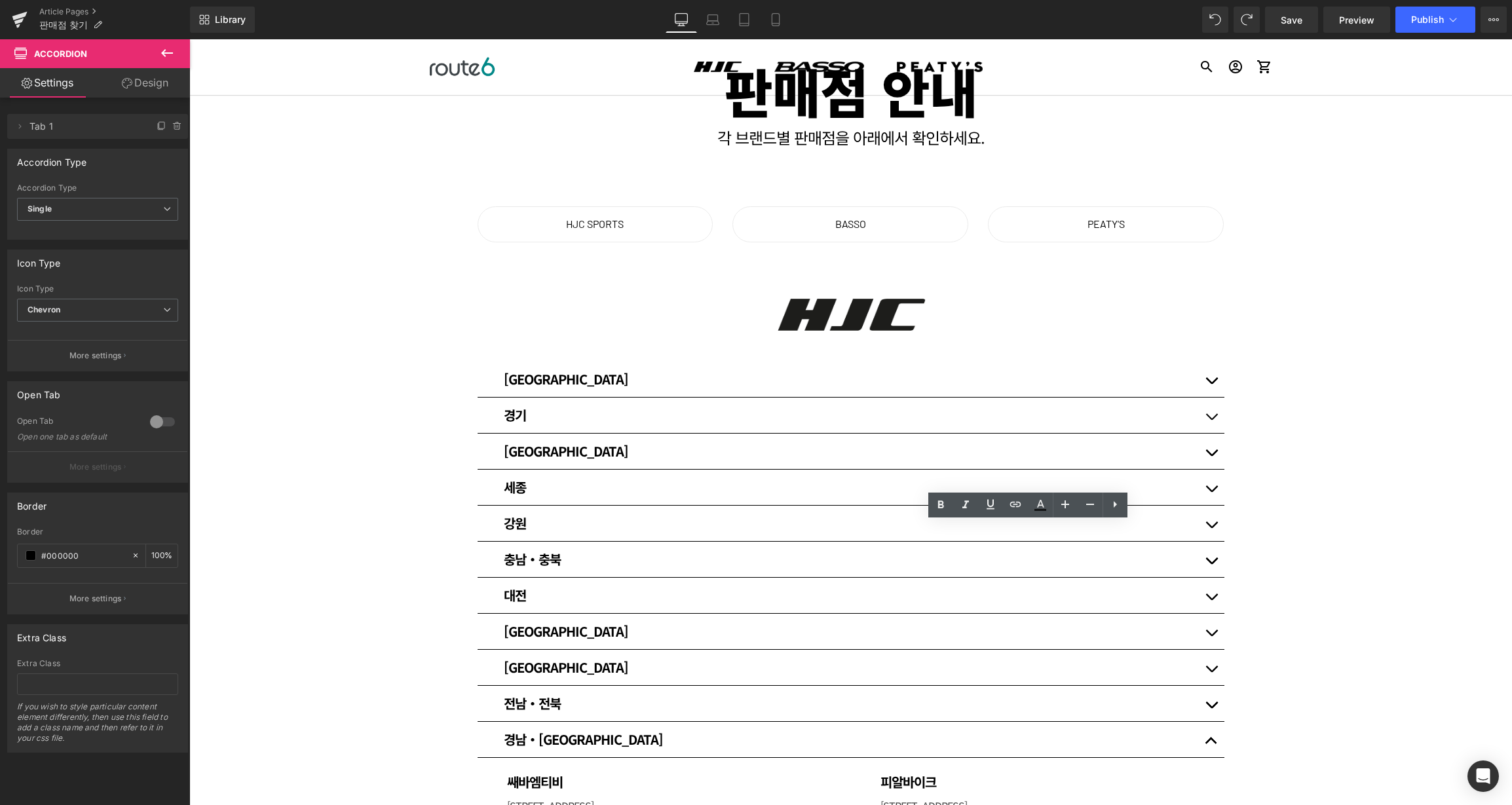
scroll to position [0, 0]
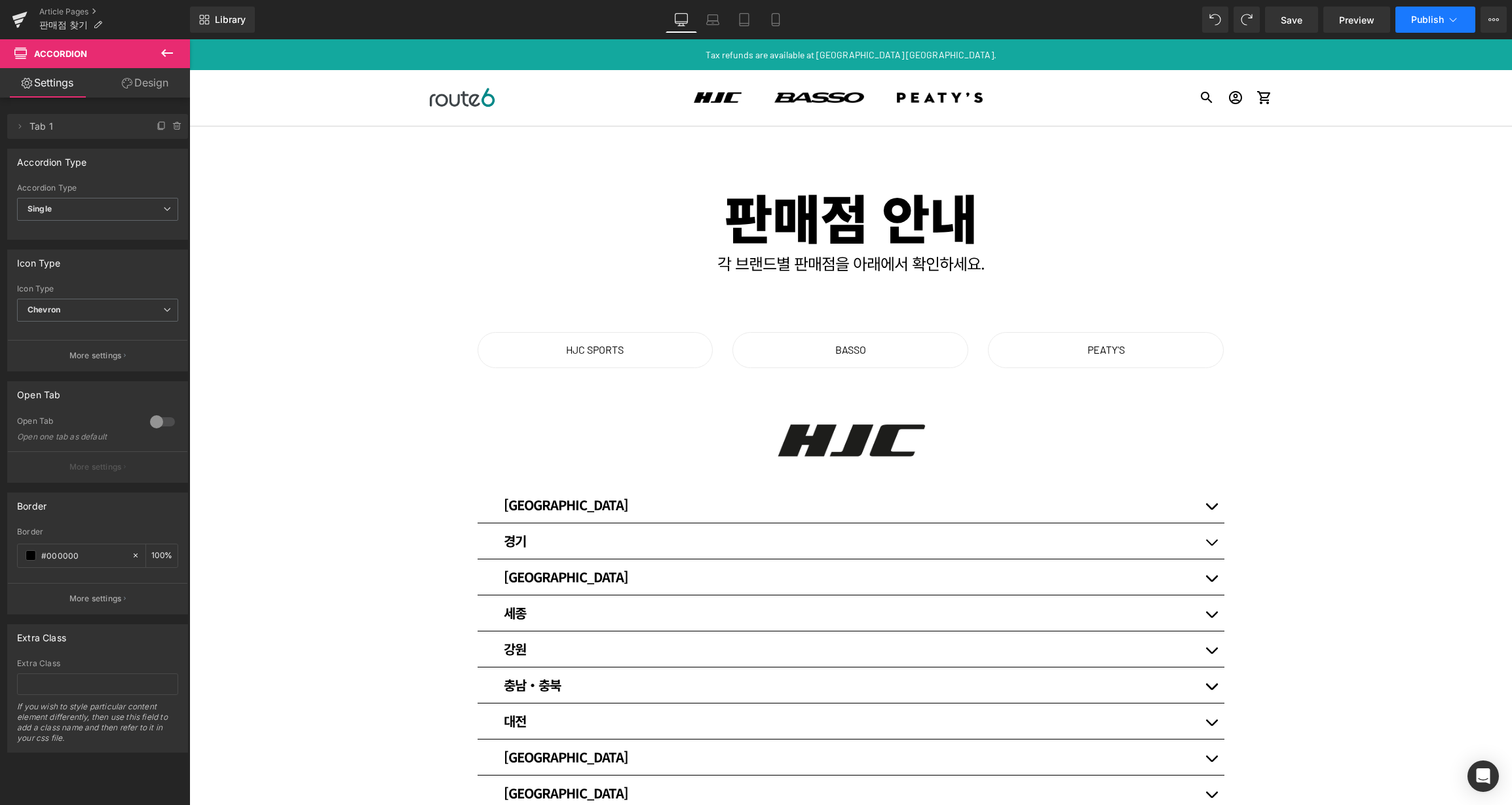
click at [1426, 19] on span "Publish" at bounding box center [1427, 20] width 32 height 10
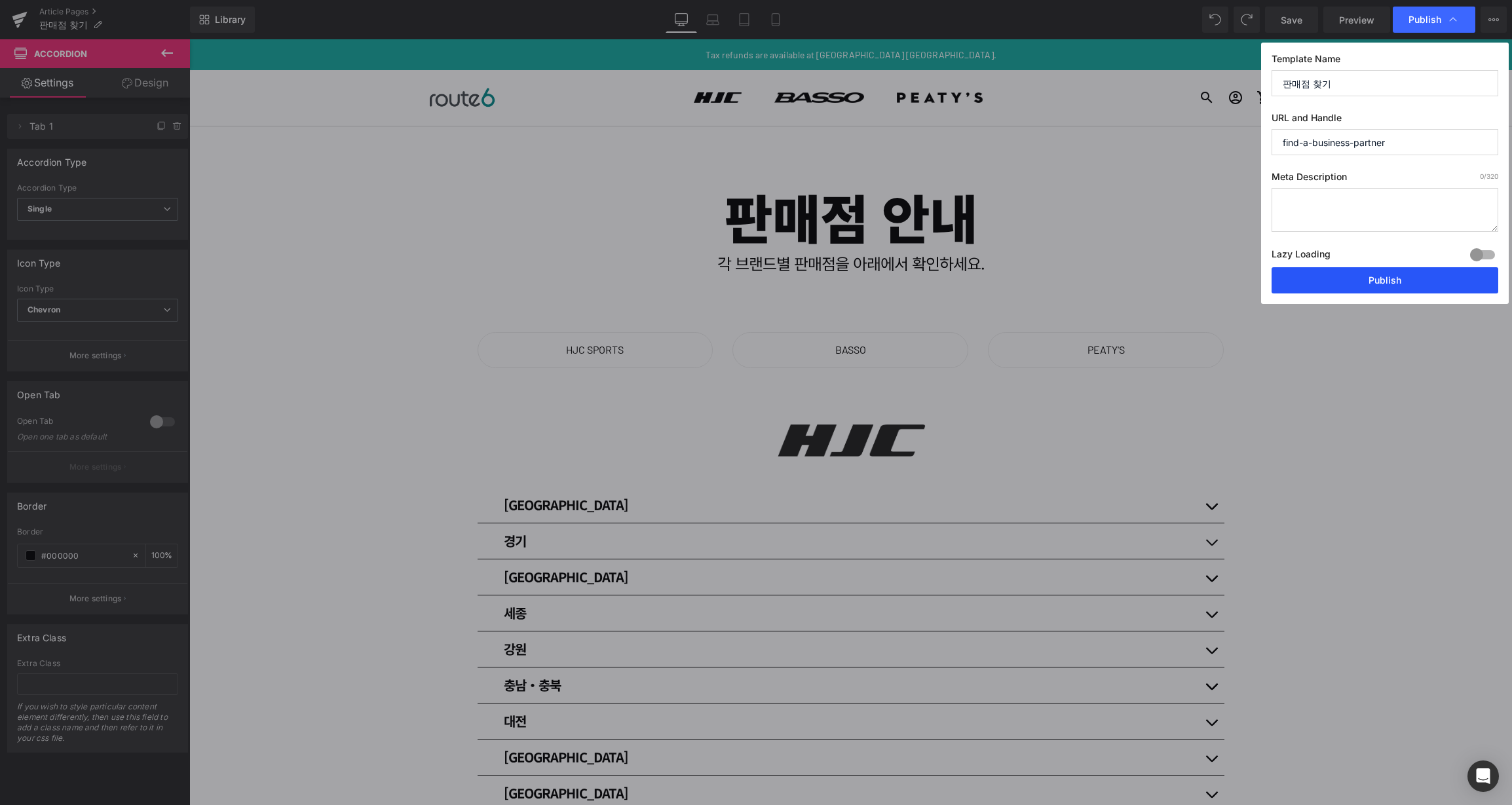
click at [0, 0] on button "Publish" at bounding box center [0, 0] width 0 height 0
